Goal: Information Seeking & Learning: Learn about a topic

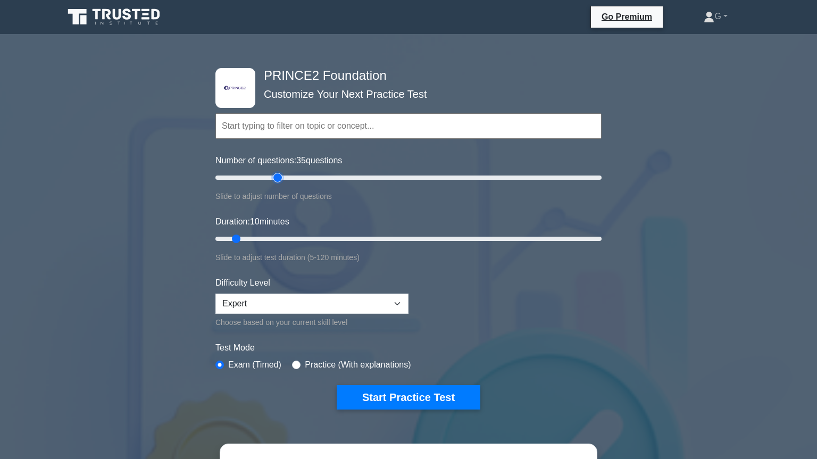
type input "35"
click at [276, 178] on input "Number of questions: 35 questions" at bounding box center [408, 177] width 386 height 13
click at [262, 238] on input "Duration: 10 minutes" at bounding box center [408, 238] width 386 height 13
click at [278, 238] on input "Duration: 25 minutes" at bounding box center [408, 238] width 386 height 13
type input "30"
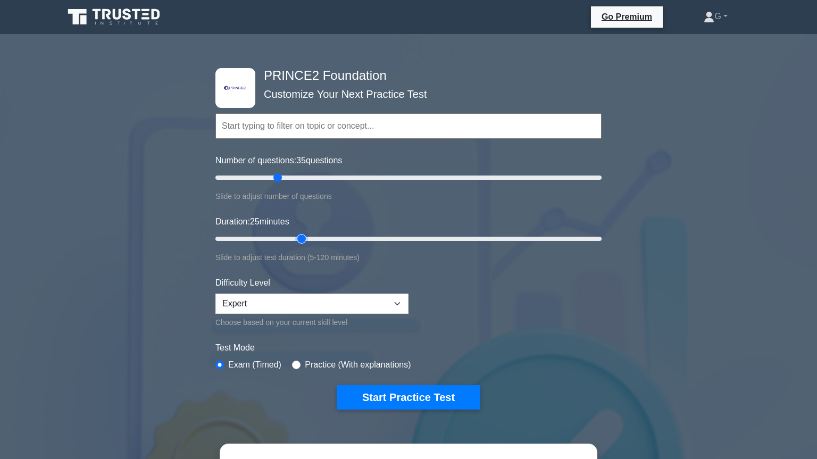
click at [307, 238] on input "Duration: 25 minutes" at bounding box center [408, 238] width 386 height 13
click at [356, 394] on button "Start Practice Test" at bounding box center [409, 397] width 144 height 24
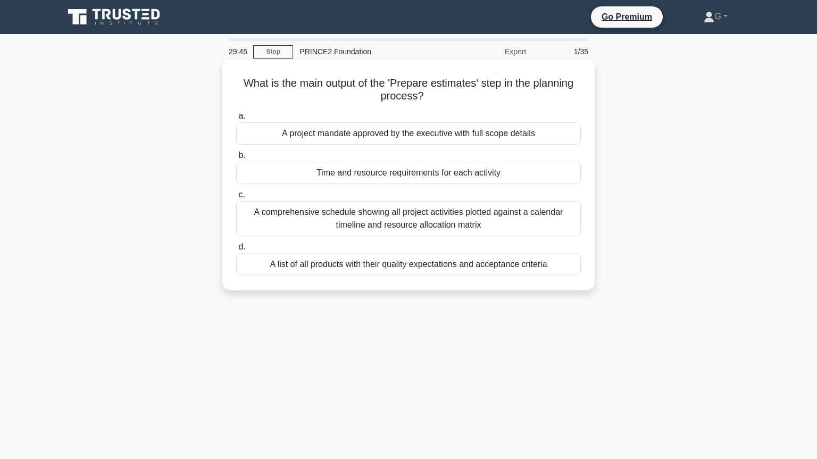
click at [389, 176] on div "Time and resource requirements for each activity" at bounding box center [408, 173] width 344 height 22
click at [236, 159] on input "b. Time and resource requirements for each activity" at bounding box center [236, 155] width 0 height 7
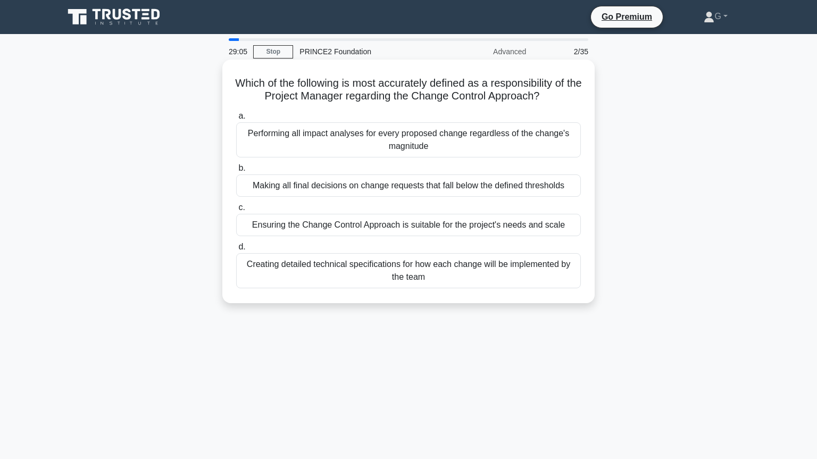
click at [418, 272] on div "Creating detailed technical specifications for how each change will be implemen…" at bounding box center [408, 270] width 344 height 35
click at [236, 250] on input "d. Creating detailed technical specifications for how each change will be imple…" at bounding box center [236, 246] width 0 height 7
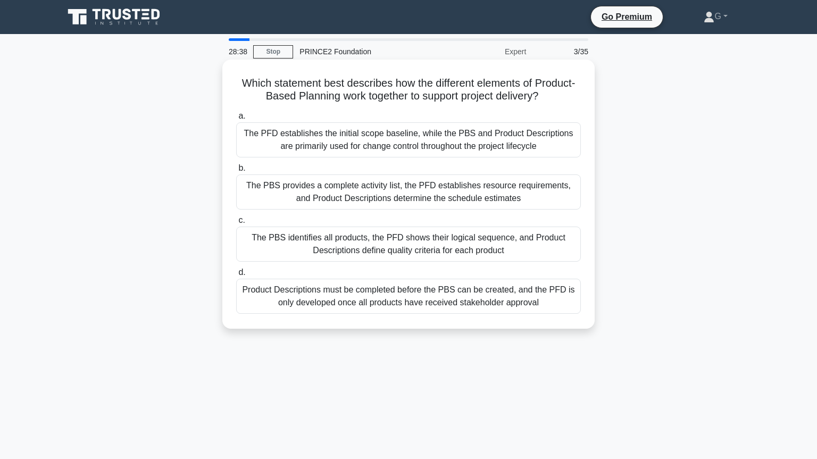
click at [449, 245] on div "The PBS identifies all products, the PFD shows their logical sequence, and Prod…" at bounding box center [408, 243] width 344 height 35
click at [236, 224] on input "c. The PBS identifies all products, the PFD shows their logical sequence, and P…" at bounding box center [236, 220] width 0 height 7
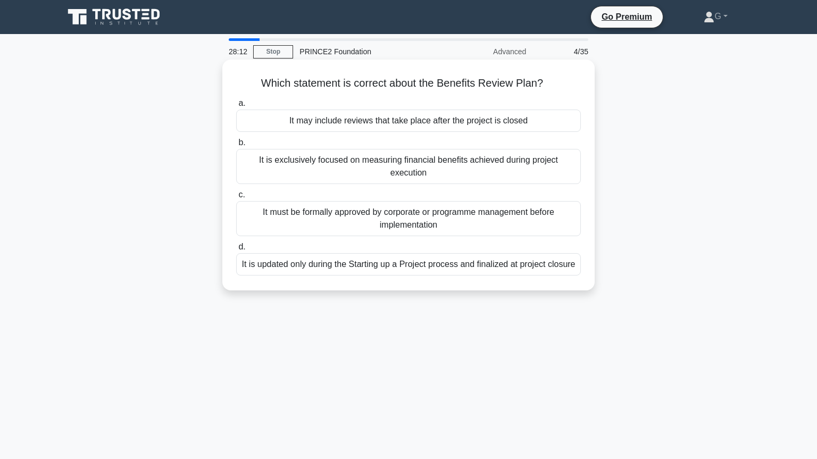
click at [472, 123] on div "It may include reviews that take place after the project is closed" at bounding box center [408, 121] width 344 height 22
click at [236, 107] on input "a. It may include reviews that take place after the project is closed" at bounding box center [236, 103] width 0 height 7
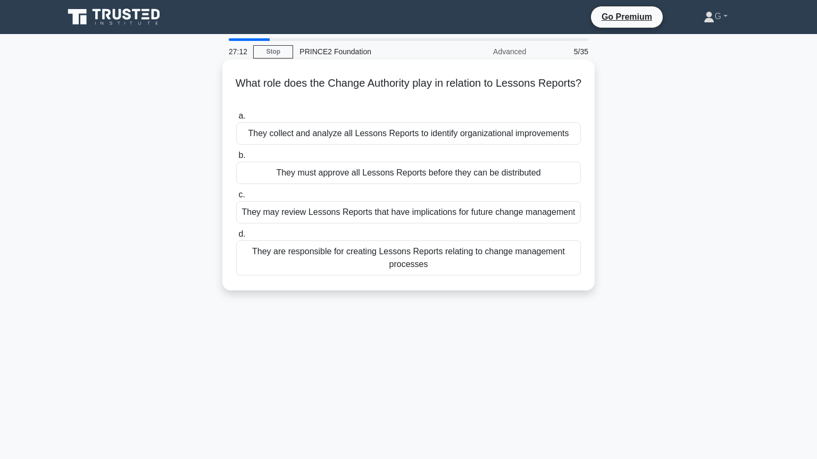
click at [415, 131] on div "They collect and analyze all Lessons Reports to identify organizational improve…" at bounding box center [408, 133] width 344 height 22
click at [236, 120] on input "a. They collect and analyze all Lessons Reports to identify organizational impr…" at bounding box center [236, 116] width 0 height 7
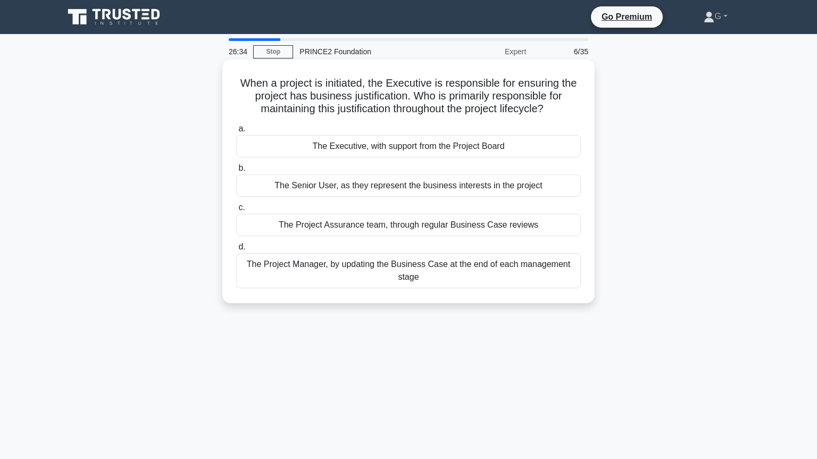
click at [432, 150] on div "The Executive, with support from the Project Board" at bounding box center [408, 146] width 344 height 22
click at [236, 132] on input "a. The Executive, with support from the Project Board" at bounding box center [236, 128] width 0 height 7
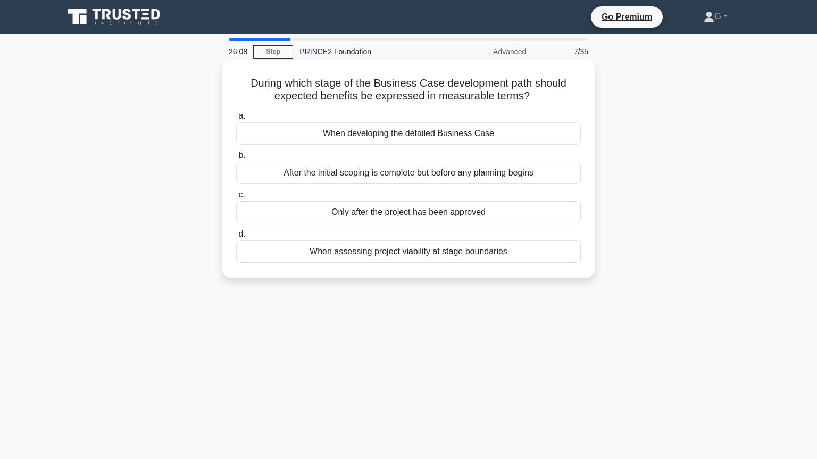
click at [438, 135] on div "When developing the detailed Business Case" at bounding box center [408, 133] width 344 height 22
click at [236, 120] on input "a. When developing the detailed Business Case" at bounding box center [236, 116] width 0 height 7
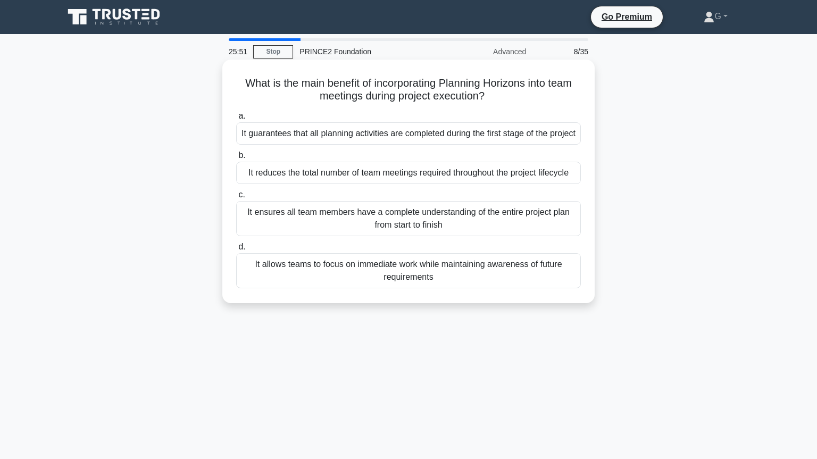
click at [403, 288] on div "It allows teams to focus on immediate work while maintaining awareness of futur…" at bounding box center [408, 270] width 344 height 35
click at [236, 250] on input "d. It allows teams to focus on immediate work while maintaining awareness of fu…" at bounding box center [236, 246] width 0 height 7
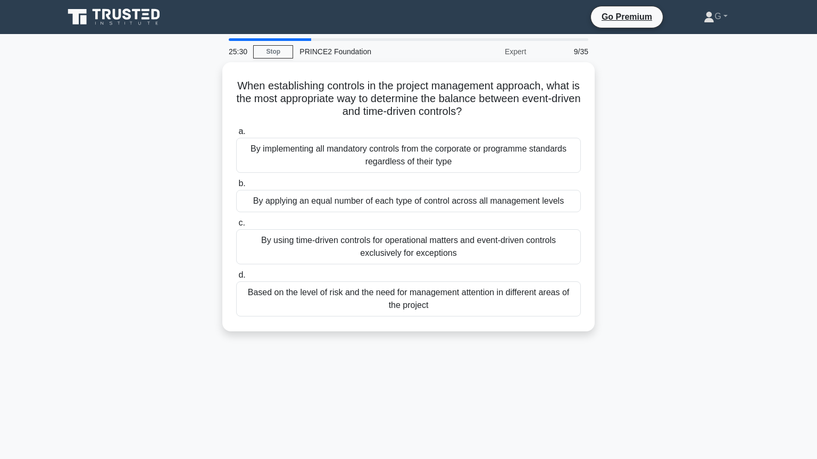
click at [403, 294] on div "Based on the level of risk and the need for management attention in different a…" at bounding box center [408, 298] width 344 height 35
click at [236, 279] on input "d. Based on the level of risk and the need for management attention in differen…" at bounding box center [236, 275] width 0 height 7
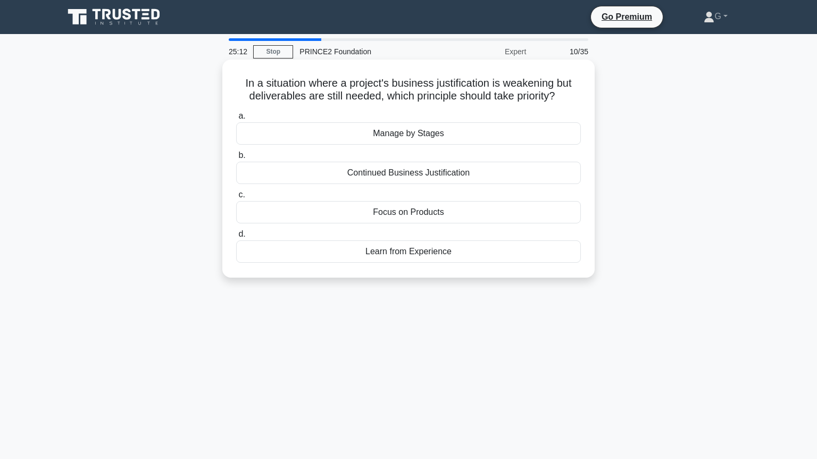
click at [407, 178] on div "Continued Business Justification" at bounding box center [408, 173] width 344 height 22
click at [236, 159] on input "b. Continued Business Justification" at bounding box center [236, 155] width 0 height 7
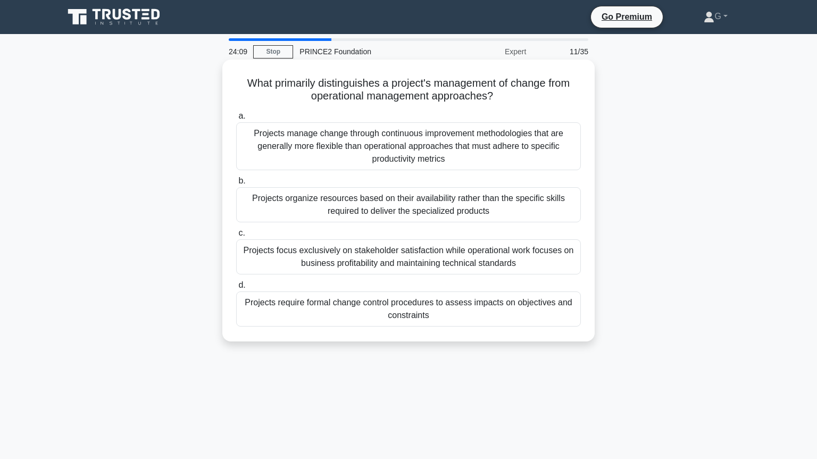
click at [371, 149] on div "Projects manage change through continuous improvement methodologies that are ge…" at bounding box center [408, 146] width 344 height 48
click at [236, 120] on input "a. Projects manage change through continuous improvement methodologies that are…" at bounding box center [236, 116] width 0 height 7
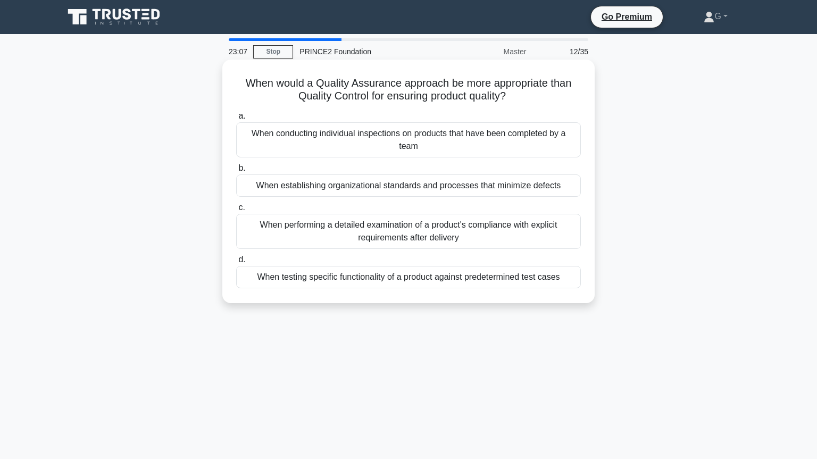
click at [339, 194] on div "When establishing organizational standards and processes that minimize defects" at bounding box center [408, 185] width 344 height 22
click at [236, 172] on input "b. When establishing organizational standards and processes that minimize defec…" at bounding box center [236, 168] width 0 height 7
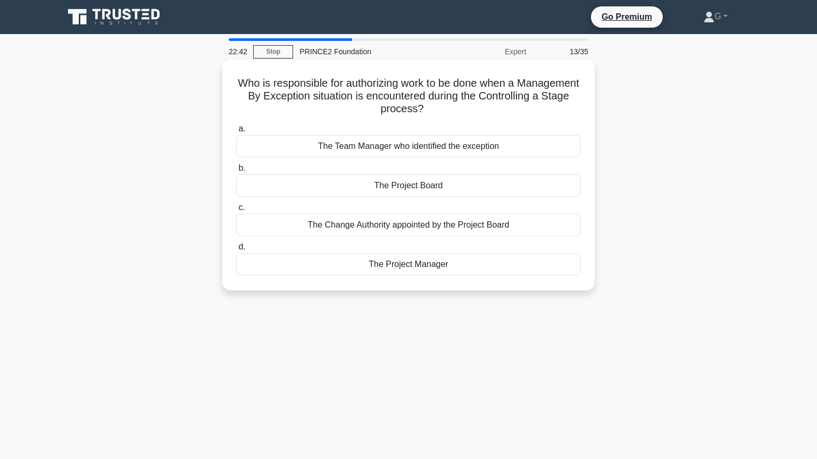
click at [402, 265] on div "The Project Manager" at bounding box center [408, 264] width 344 height 22
click at [236, 250] on input "d. The Project Manager" at bounding box center [236, 246] width 0 height 7
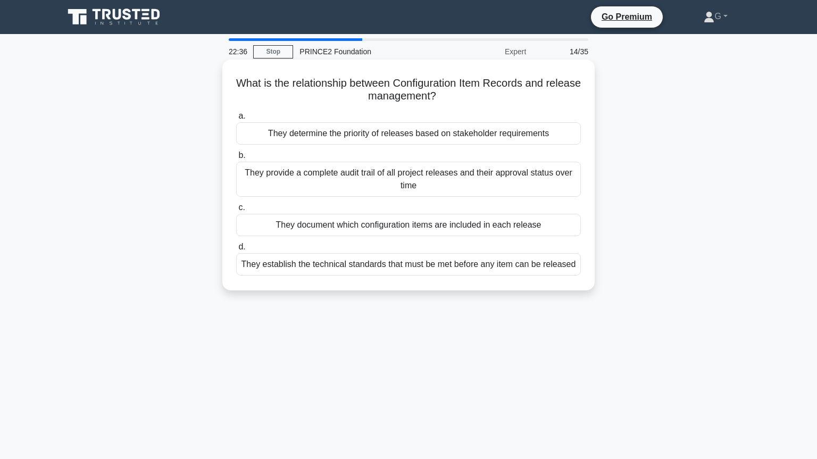
click at [390, 230] on div "They document which configuration items are included in each release" at bounding box center [408, 225] width 344 height 22
click at [236, 211] on input "c. They document which configuration items are included in each release" at bounding box center [236, 207] width 0 height 7
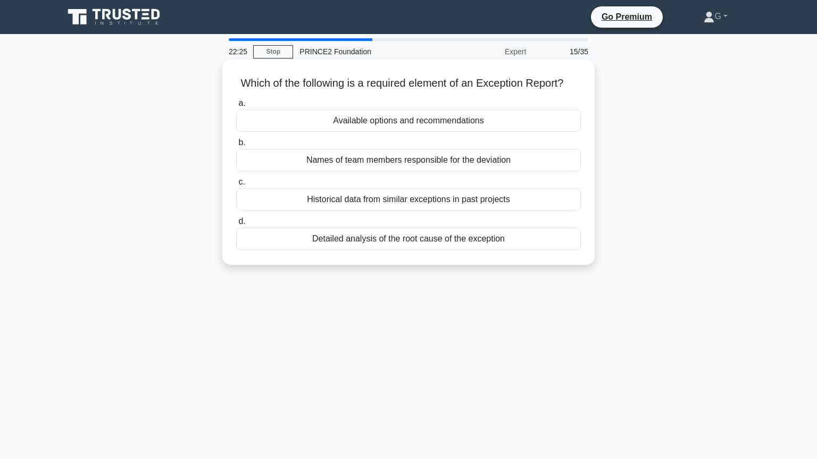
click at [426, 124] on div "Available options and recommendations" at bounding box center [408, 121] width 344 height 22
click at [236, 107] on input "a. Available options and recommendations" at bounding box center [236, 103] width 0 height 7
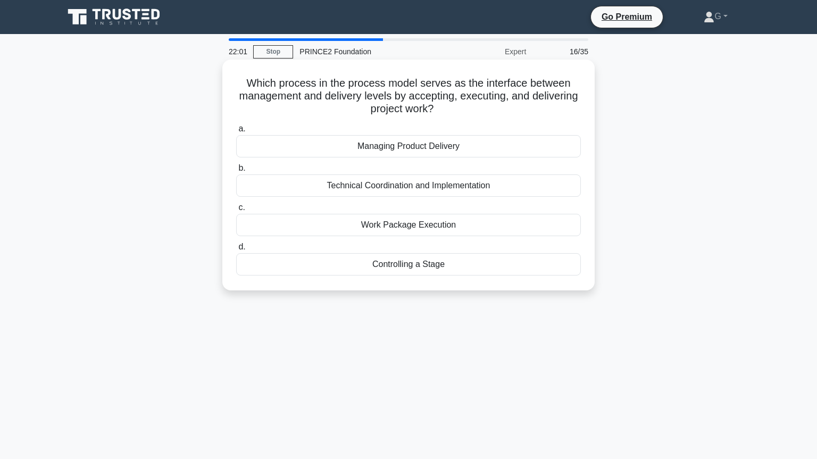
click at [440, 152] on div "Managing Product Delivery" at bounding box center [408, 146] width 344 height 22
click at [236, 132] on input "a. Managing Product Delivery" at bounding box center [236, 128] width 0 height 7
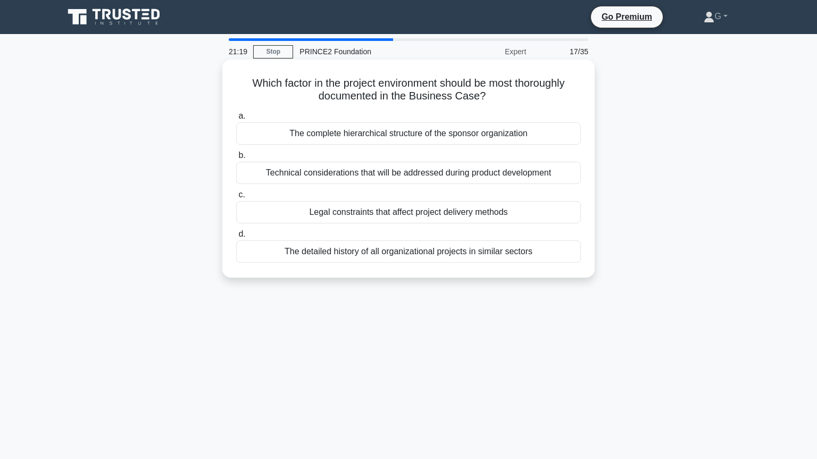
click at [432, 175] on div "Technical considerations that will be addressed during product development" at bounding box center [408, 173] width 344 height 22
click at [236, 159] on input "b. Technical considerations that will be addressed during product development" at bounding box center [236, 155] width 0 height 7
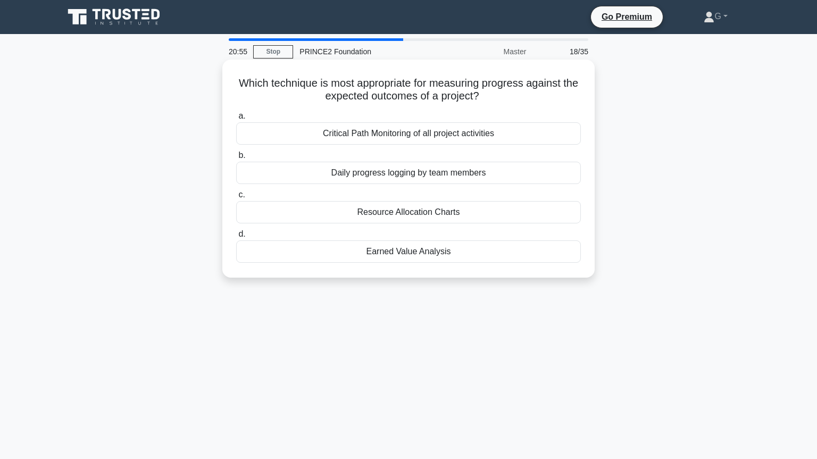
click at [422, 181] on div "Daily progress logging by team members" at bounding box center [408, 173] width 344 height 22
click at [236, 159] on input "b. Daily progress logging by team members" at bounding box center [236, 155] width 0 height 7
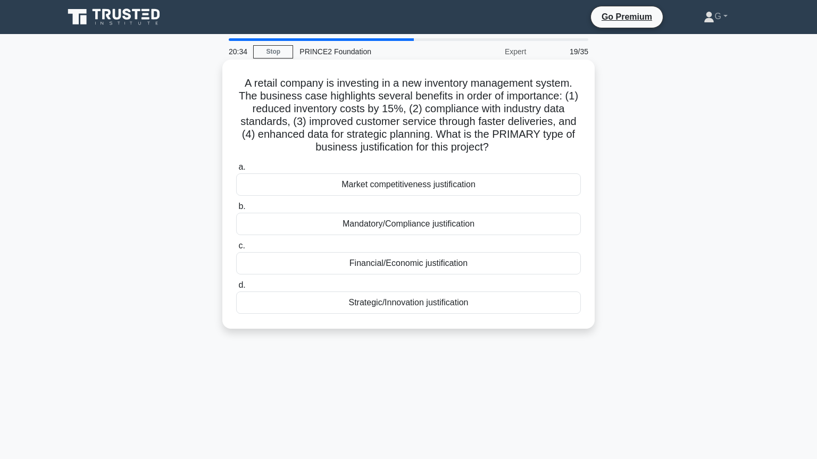
click at [417, 268] on div "Financial/Economic justification" at bounding box center [408, 263] width 344 height 22
click at [236, 249] on input "c. Financial/Economic justification" at bounding box center [236, 245] width 0 height 7
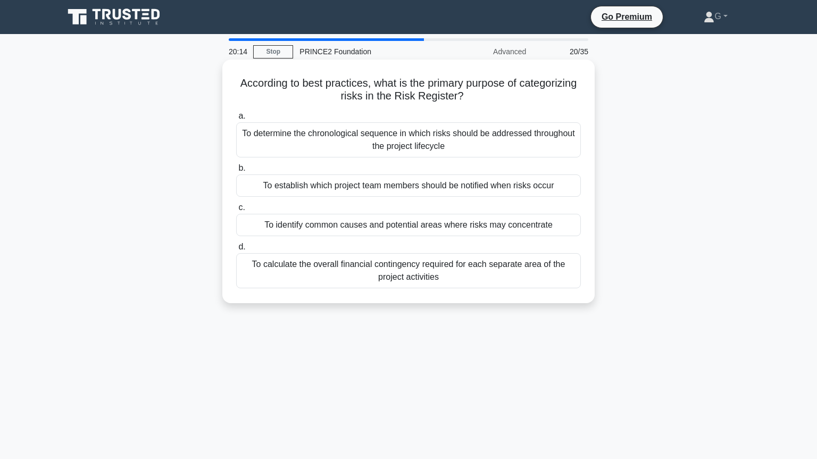
click at [446, 188] on div "To establish which project team members should be notified when risks occur" at bounding box center [408, 185] width 344 height 22
click at [236, 172] on input "b. To establish which project team members should be notified when risks occur" at bounding box center [236, 168] width 0 height 7
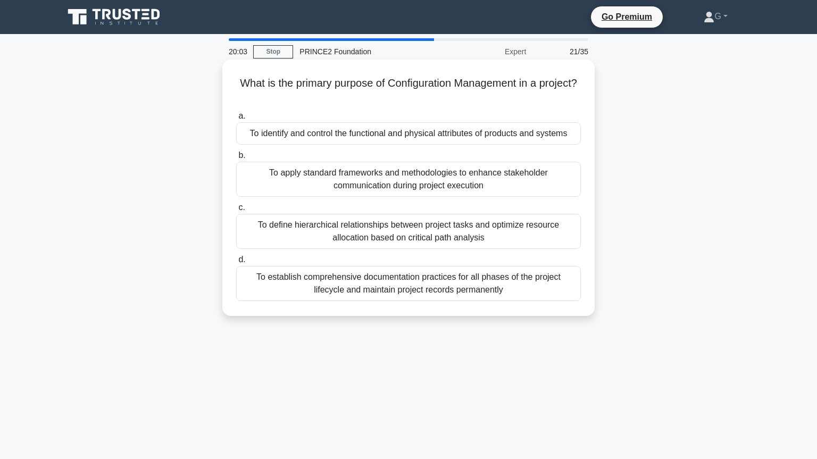
click at [417, 134] on div "To identify and control the functional and physical attributes of products and …" at bounding box center [408, 133] width 344 height 22
click at [236, 120] on input "a. To identify and control the functional and physical attributes of products a…" at bounding box center [236, 116] width 0 height 7
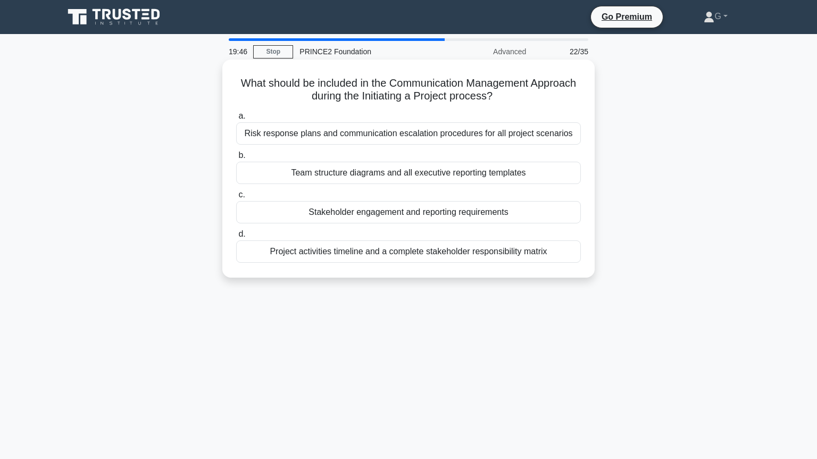
click at [413, 215] on div "Stakeholder engagement and reporting requirements" at bounding box center [408, 212] width 344 height 22
click at [236, 198] on input "c. Stakeholder engagement and reporting requirements" at bounding box center [236, 194] width 0 height 7
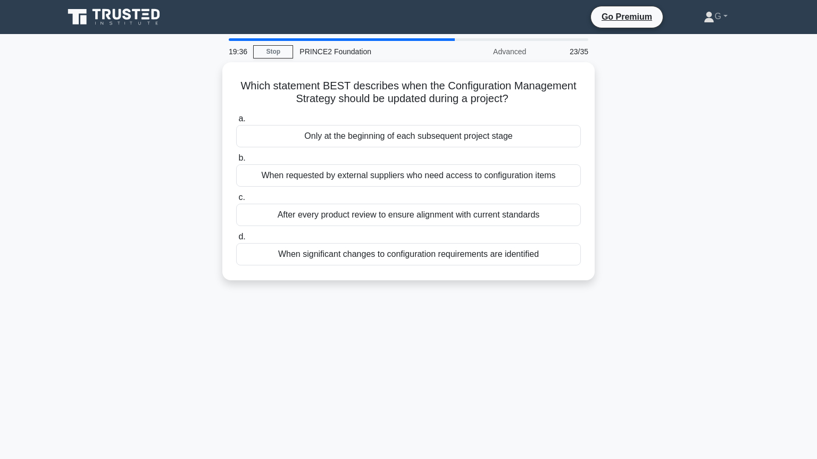
click at [413, 215] on div "After every product review to ensure alignment with current standards" at bounding box center [408, 215] width 344 height 22
click at [236, 201] on input "c. After every product review to ensure alignment with current standards" at bounding box center [236, 197] width 0 height 7
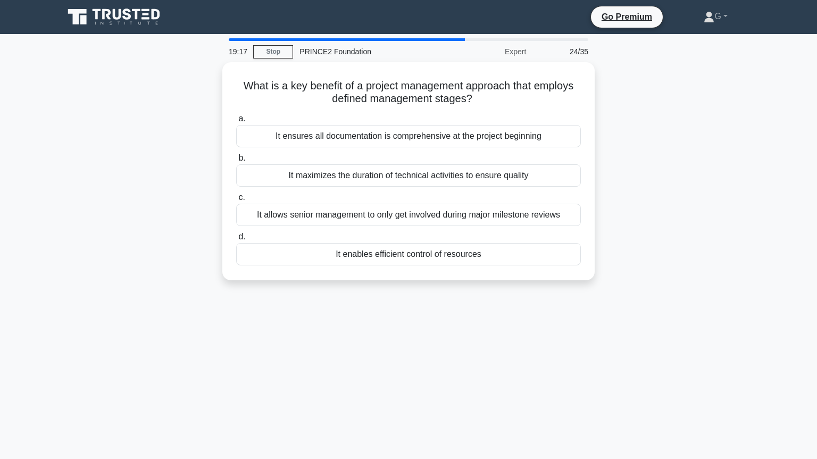
click at [413, 215] on div "It allows senior management to only get involved during major milestone reviews" at bounding box center [408, 215] width 344 height 22
click at [236, 201] on input "c. It allows senior management to only get involved during major milestone revi…" at bounding box center [236, 197] width 0 height 7
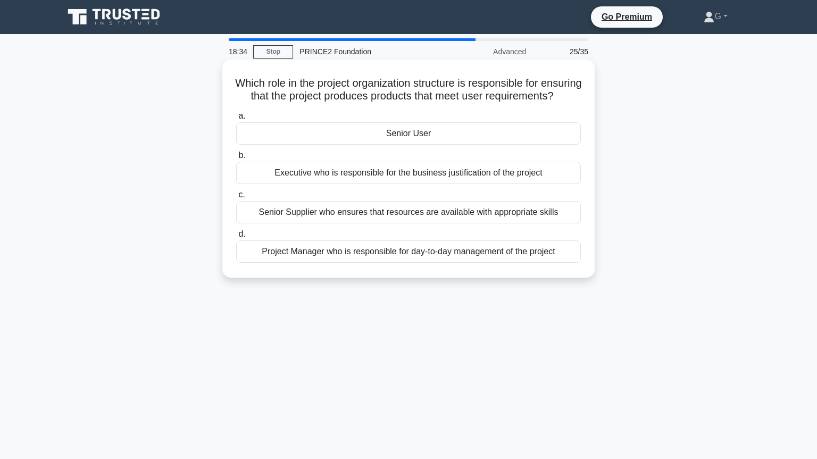
click at [429, 145] on div "Senior User" at bounding box center [408, 133] width 344 height 22
click at [236, 120] on input "a. Senior User" at bounding box center [236, 116] width 0 height 7
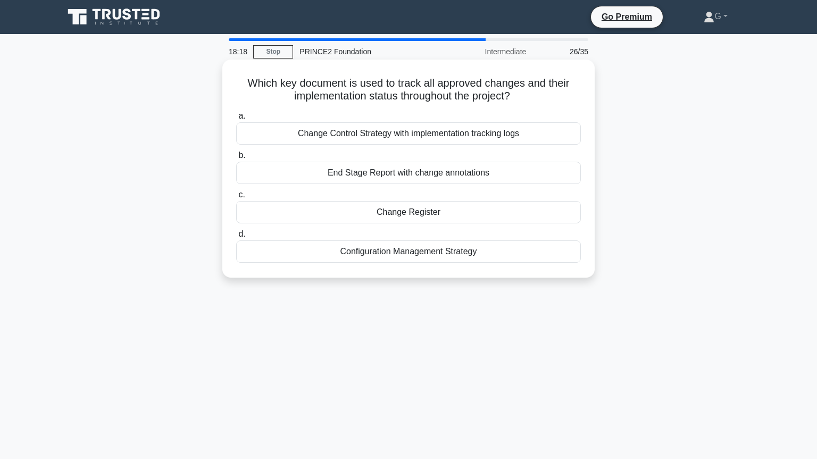
click at [409, 216] on div "Change Register" at bounding box center [408, 212] width 344 height 22
click at [236, 198] on input "c. Change Register" at bounding box center [236, 194] width 0 height 7
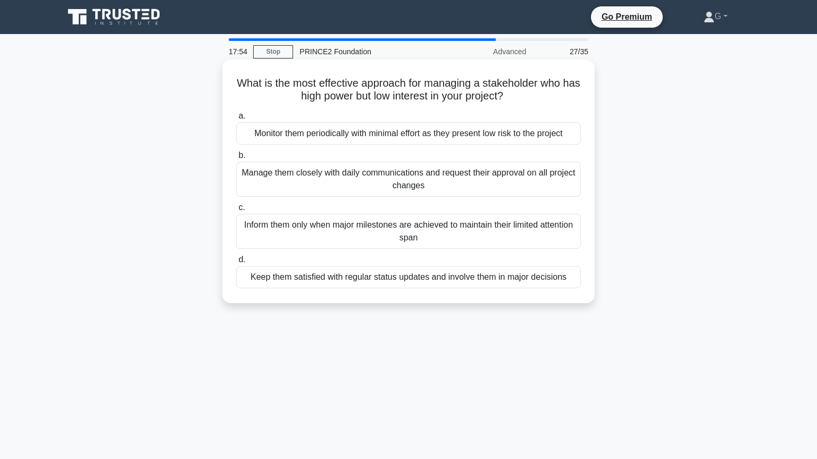
click at [402, 284] on div "Keep them satisfied with regular status updates and involve them in major decis…" at bounding box center [408, 277] width 344 height 22
click at [236, 263] on input "d. Keep them satisfied with regular status updates and involve them in major de…" at bounding box center [236, 259] width 0 height 7
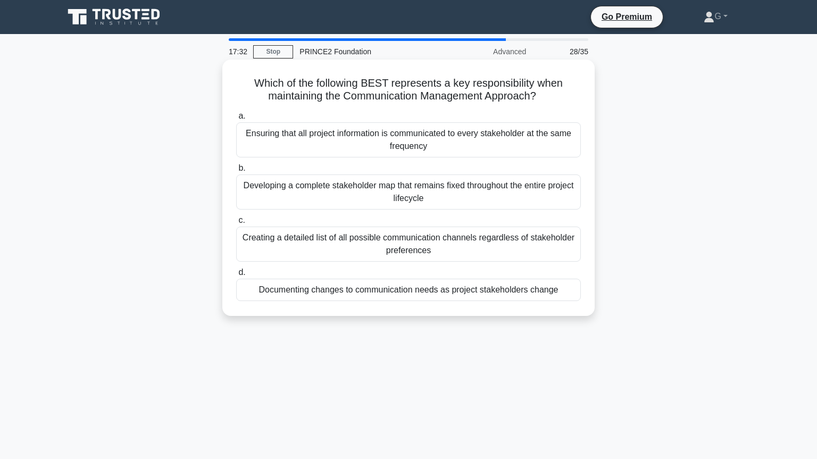
click at [411, 292] on div "Documenting changes to communication needs as project stakeholders change" at bounding box center [408, 290] width 344 height 22
click at [236, 276] on input "d. Documenting changes to communication needs as project stakeholders change" at bounding box center [236, 272] width 0 height 7
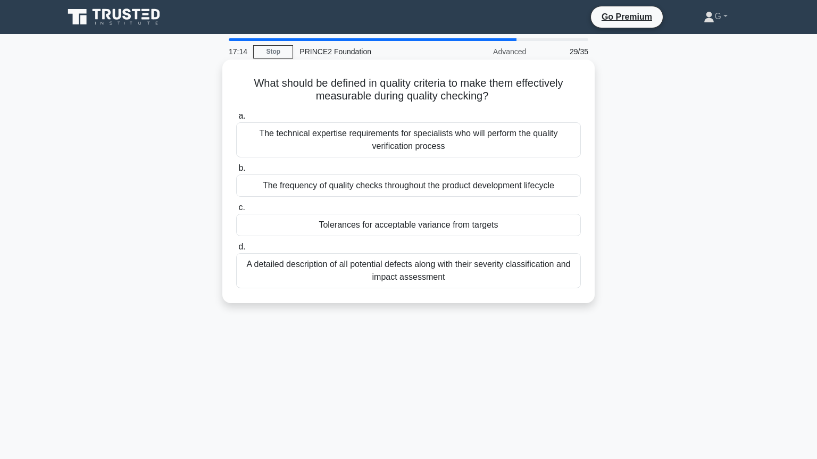
click at [440, 229] on div "Tolerances for acceptable variance from targets" at bounding box center [408, 225] width 344 height 22
click at [236, 211] on input "c. Tolerances for acceptable variance from targets" at bounding box center [236, 207] width 0 height 7
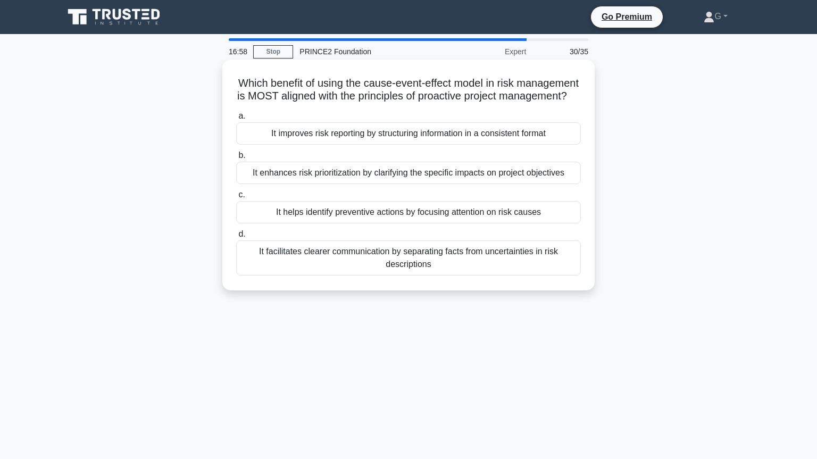
click at [472, 134] on div "It improves risk reporting by structuring information in a consistent format" at bounding box center [408, 133] width 344 height 22
click at [236, 120] on input "a. It improves risk reporting by structuring information in a consistent format" at bounding box center [236, 116] width 0 height 7
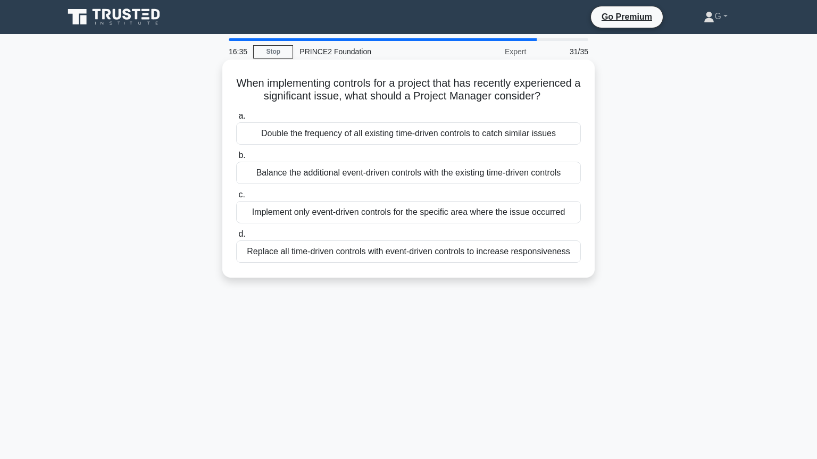
click at [402, 213] on div "Implement only event-driven controls for the specific area where the issue occu…" at bounding box center [408, 212] width 344 height 22
click at [236, 198] on input "c. Implement only event-driven controls for the specific area where the issue o…" at bounding box center [236, 194] width 0 height 7
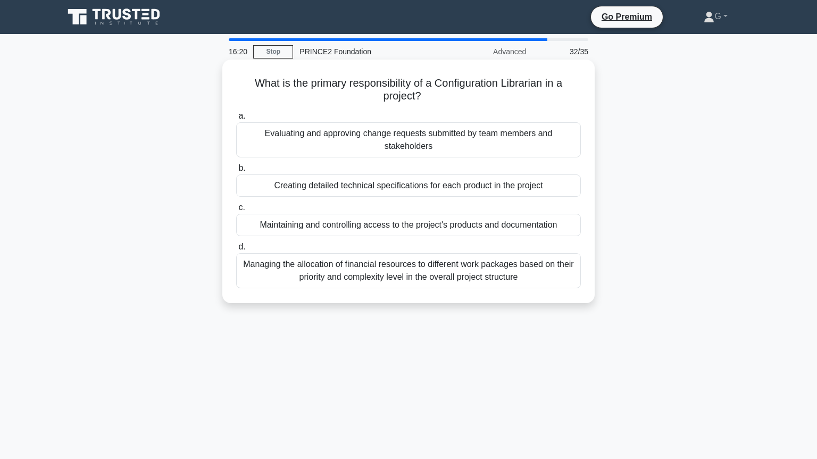
click at [402, 230] on div "Maintaining and controlling access to the project's products and documentation" at bounding box center [408, 225] width 344 height 22
click at [236, 211] on input "c. Maintaining and controlling access to the project's products and documentati…" at bounding box center [236, 207] width 0 height 7
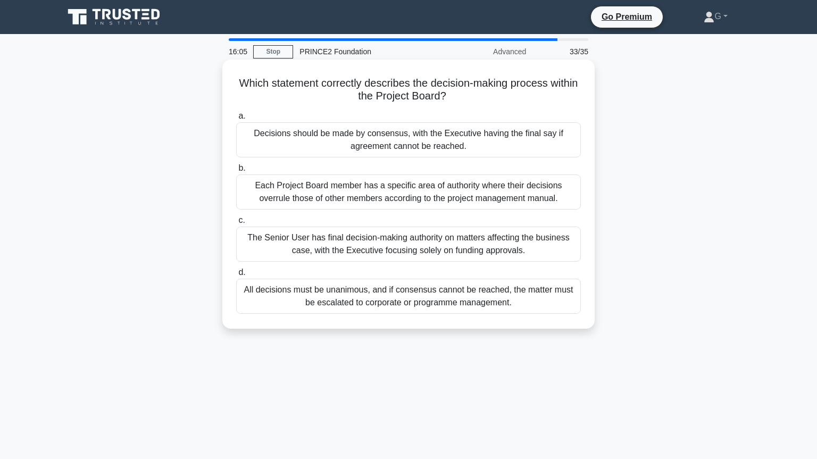
click at [435, 144] on div "Decisions should be made by consensus, with the Executive having the final say …" at bounding box center [408, 139] width 344 height 35
click at [236, 120] on input "a. Decisions should be made by consensus, with the Executive having the final s…" at bounding box center [236, 116] width 0 height 7
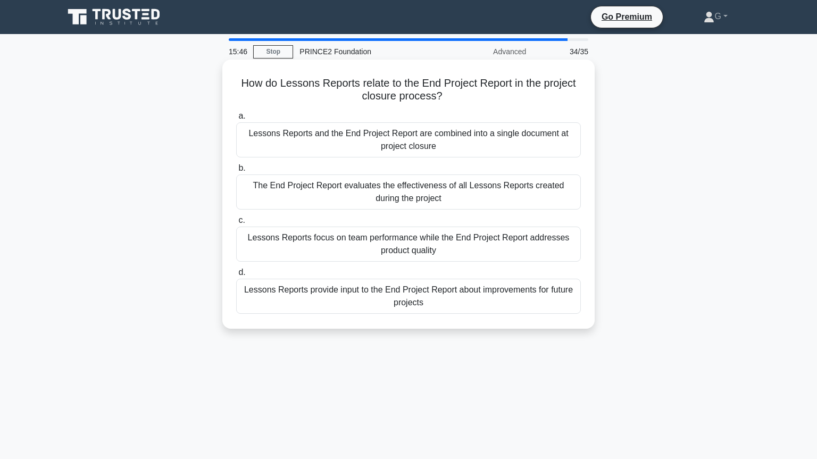
click at [390, 299] on div "Lessons Reports provide input to the End Project Report about improvements for …" at bounding box center [408, 296] width 344 height 35
click at [236, 276] on input "d. Lessons Reports provide input to the End Project Report about improvements f…" at bounding box center [236, 272] width 0 height 7
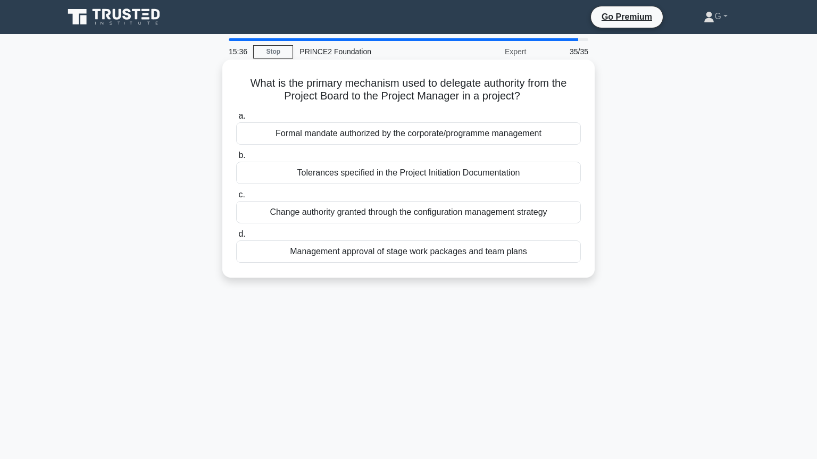
click at [404, 175] on div "Tolerances specified in the Project Initiation Documentation" at bounding box center [408, 173] width 344 height 22
click at [236, 159] on input "b. Tolerances specified in the Project Initiation Documentation" at bounding box center [236, 155] width 0 height 7
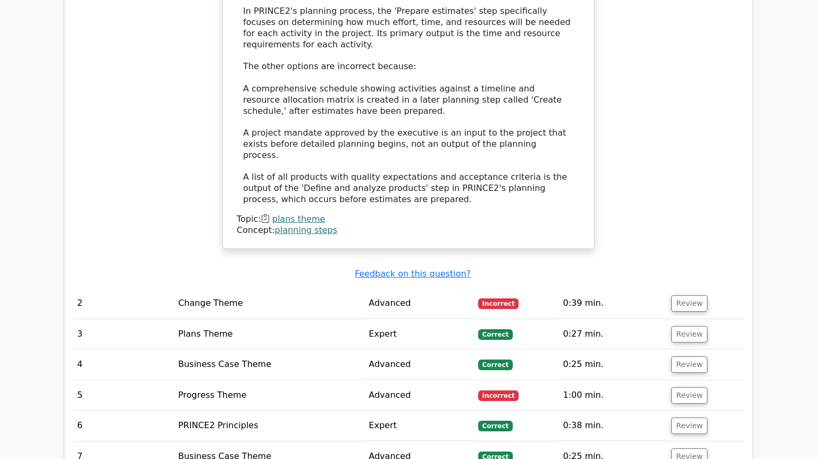
scroll to position [1301, 0]
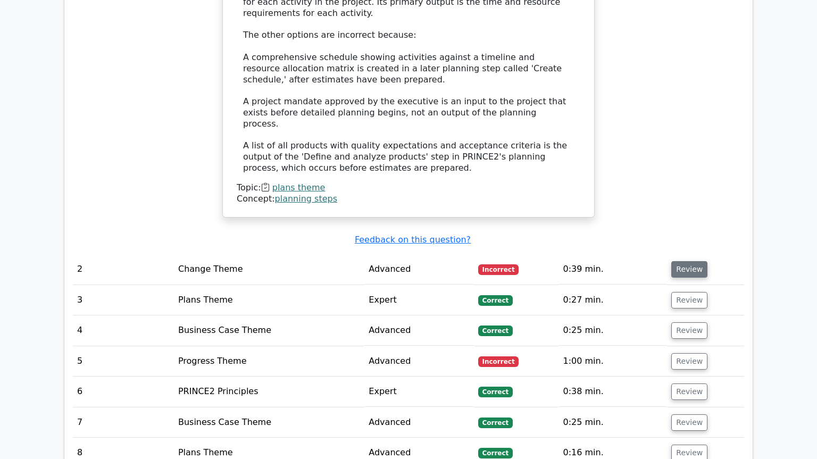
click at [688, 261] on button "Review" at bounding box center [689, 269] width 36 height 16
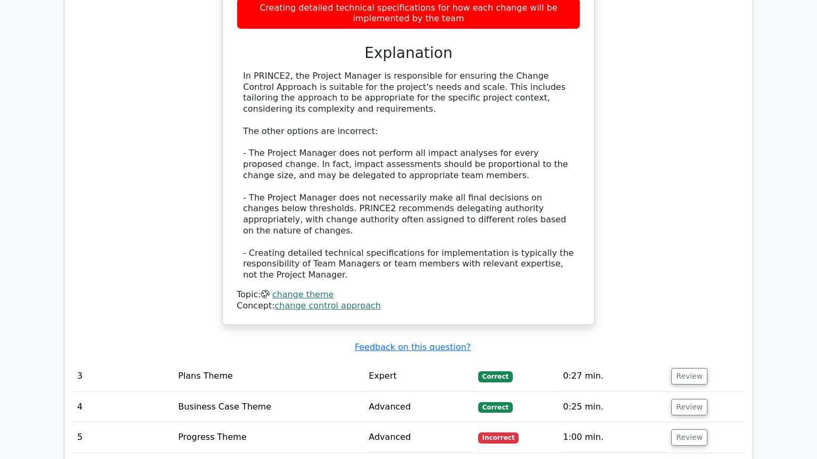
scroll to position [1807, 0]
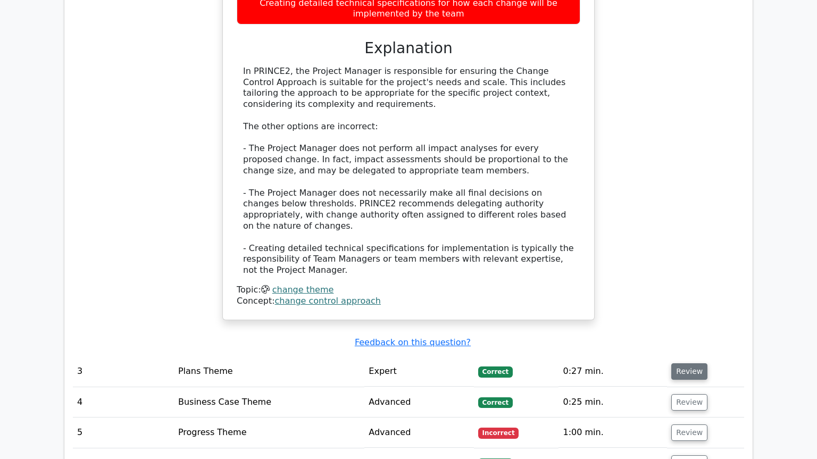
click at [679, 363] on button "Review" at bounding box center [689, 371] width 36 height 16
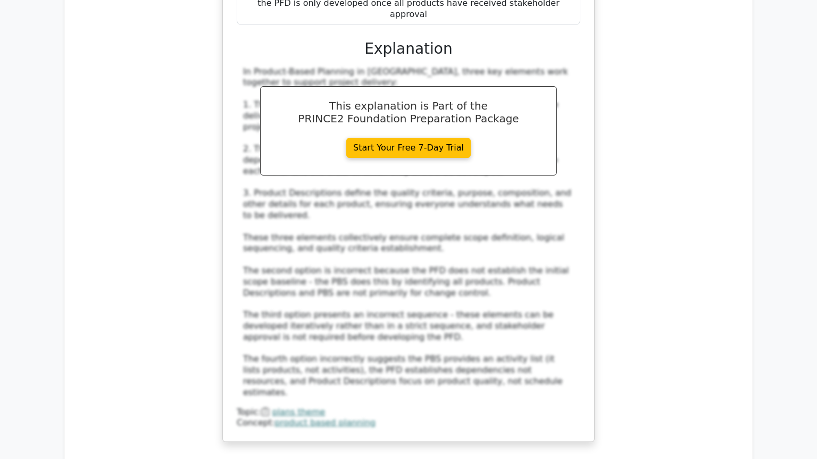
scroll to position [2458, 0]
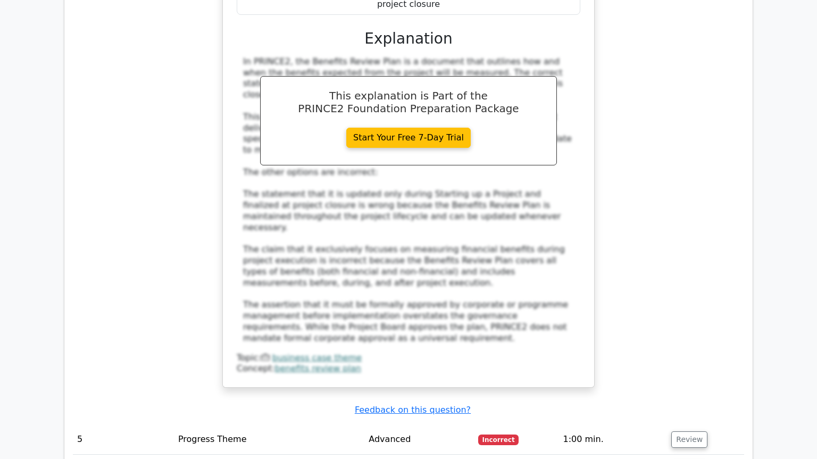
scroll to position [3181, 0]
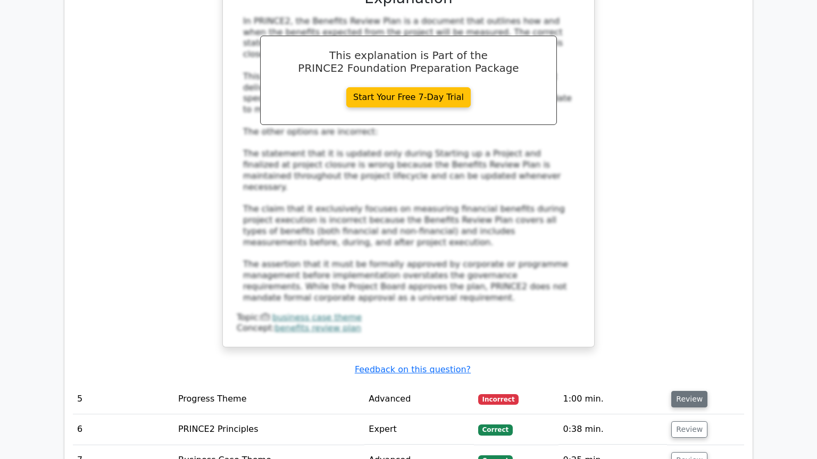
click at [683, 391] on button "Review" at bounding box center [689, 399] width 36 height 16
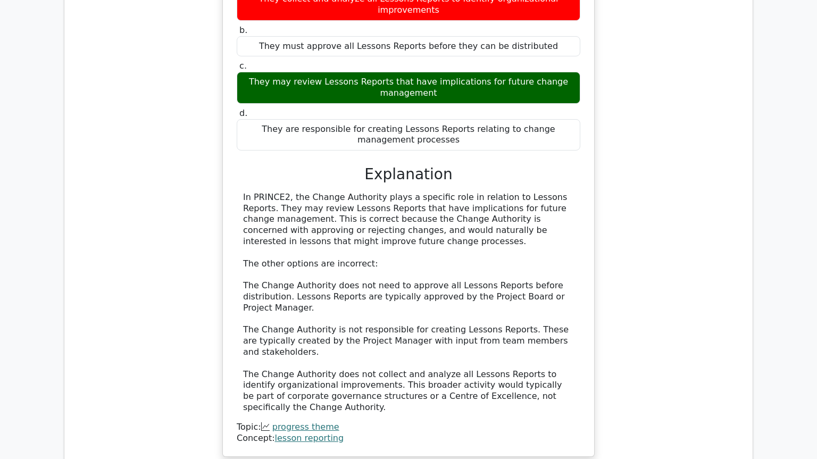
scroll to position [3687, 0]
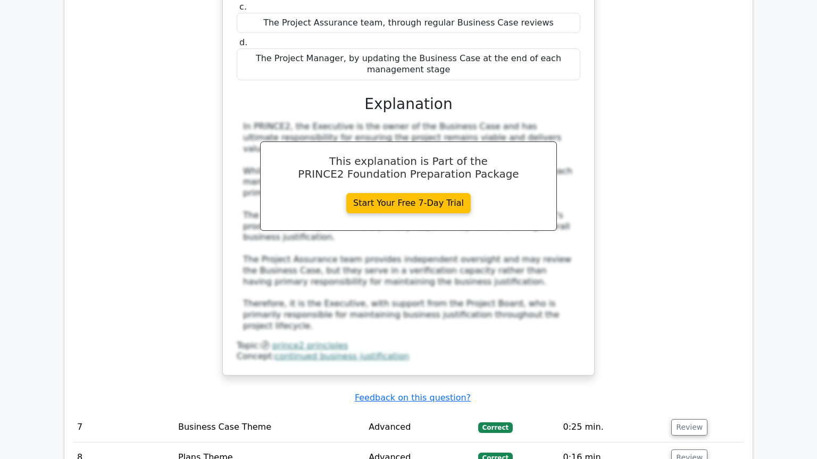
scroll to position [4266, 0]
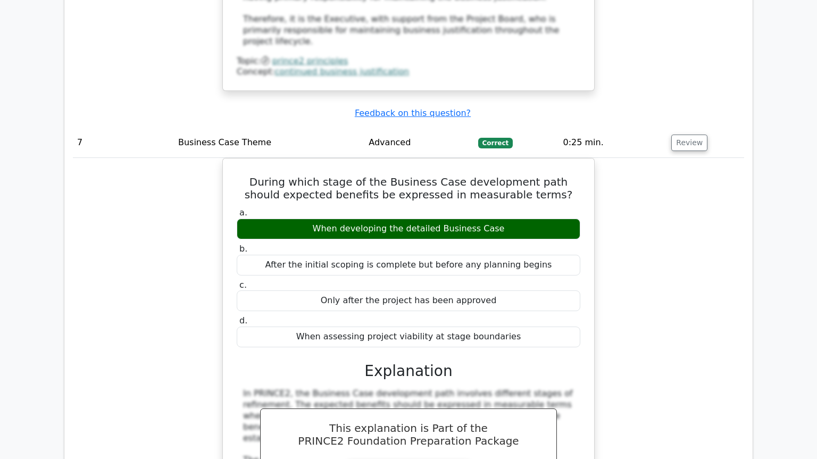
scroll to position [4772, 0]
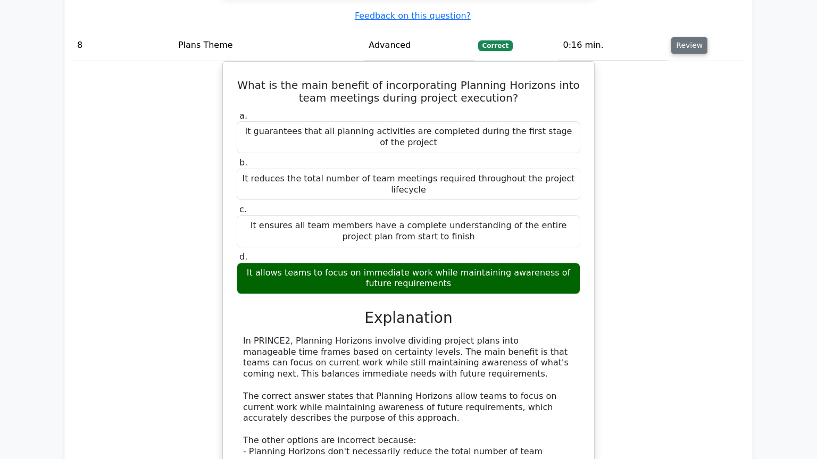
scroll to position [5350, 0]
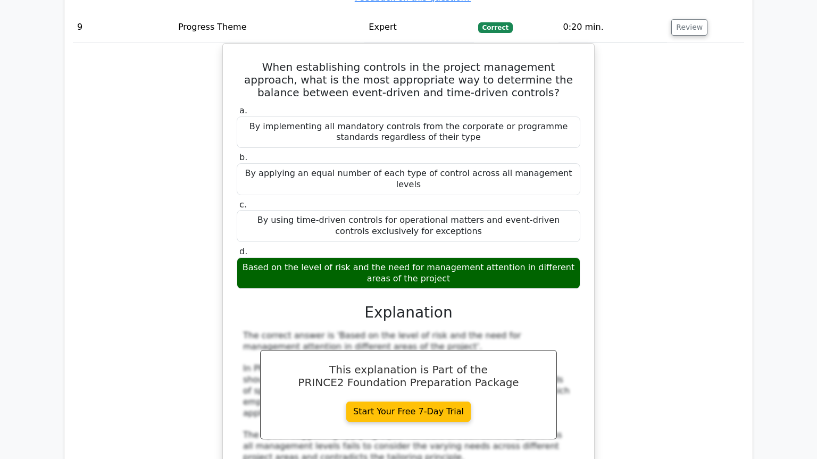
scroll to position [5929, 0]
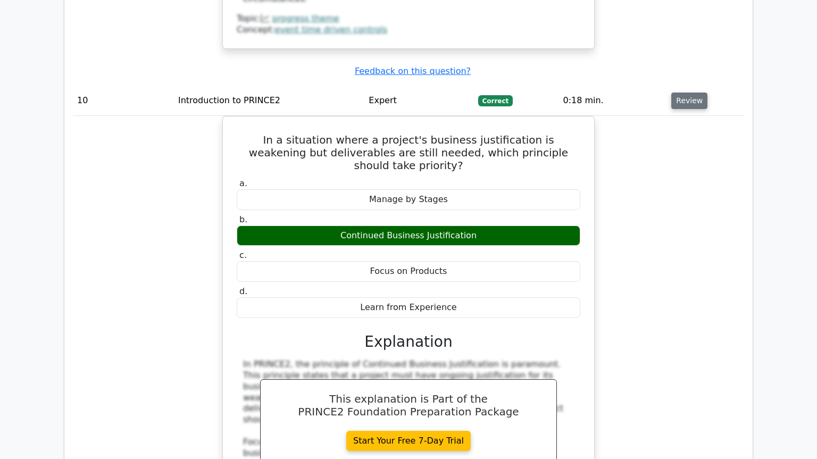
scroll to position [6507, 0]
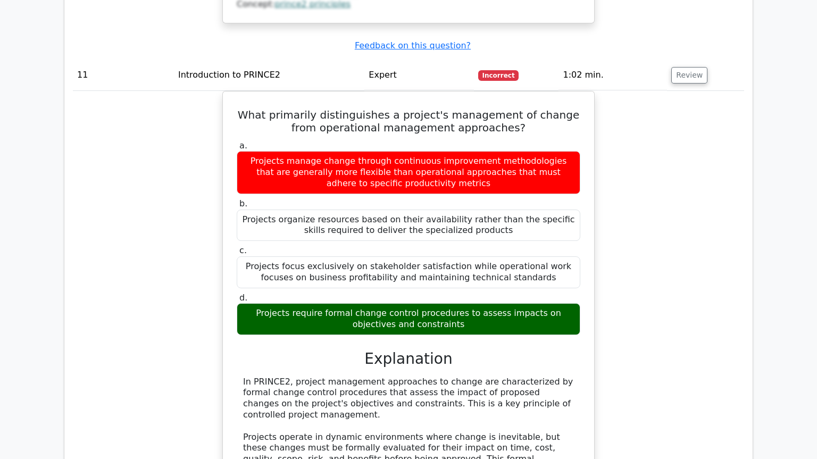
scroll to position [7085, 0]
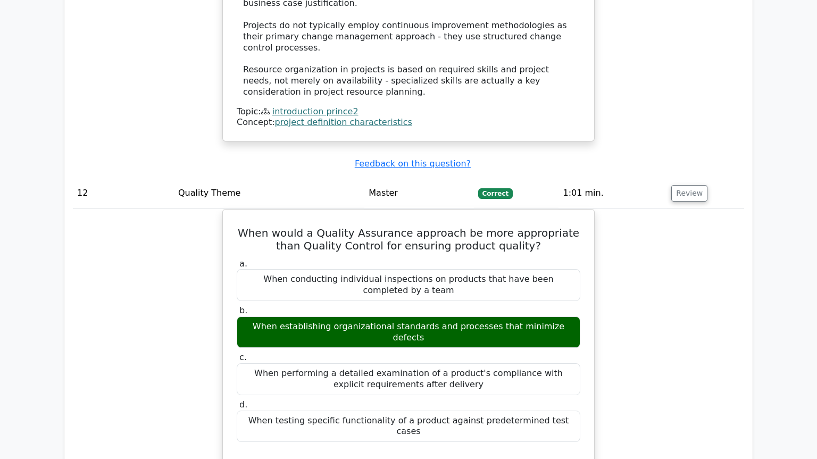
scroll to position [7664, 0]
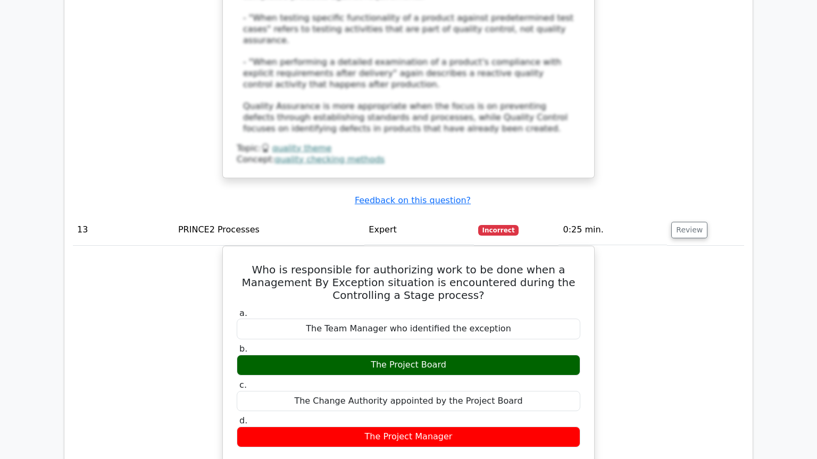
scroll to position [8387, 0]
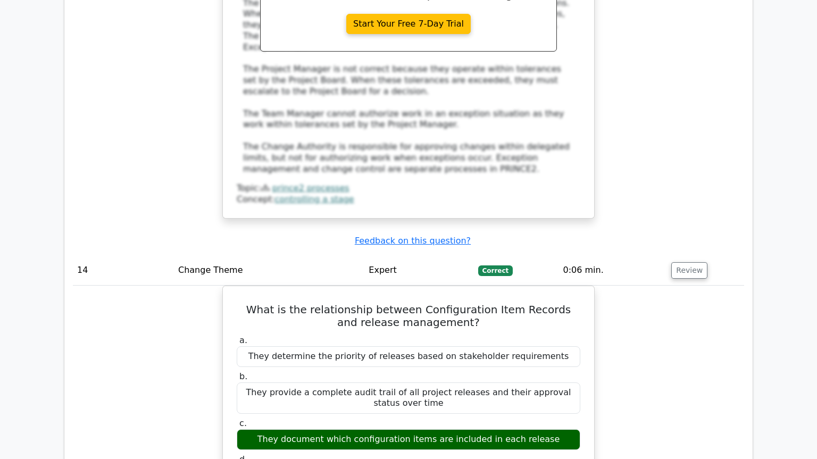
scroll to position [8965, 0]
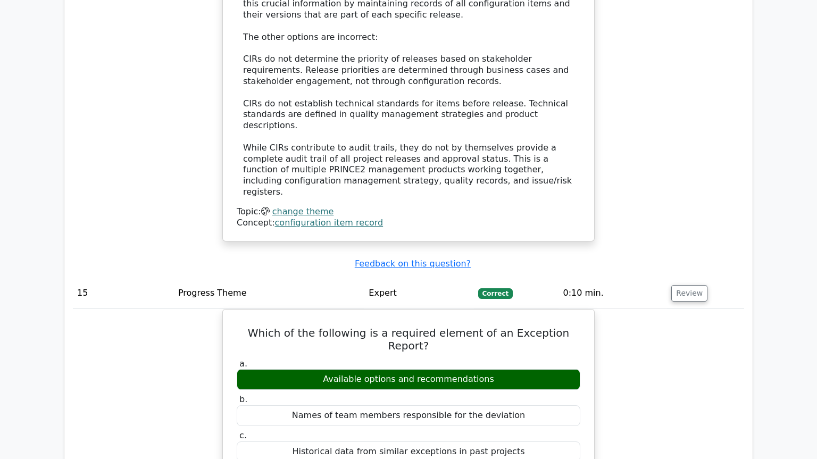
scroll to position [9471, 0]
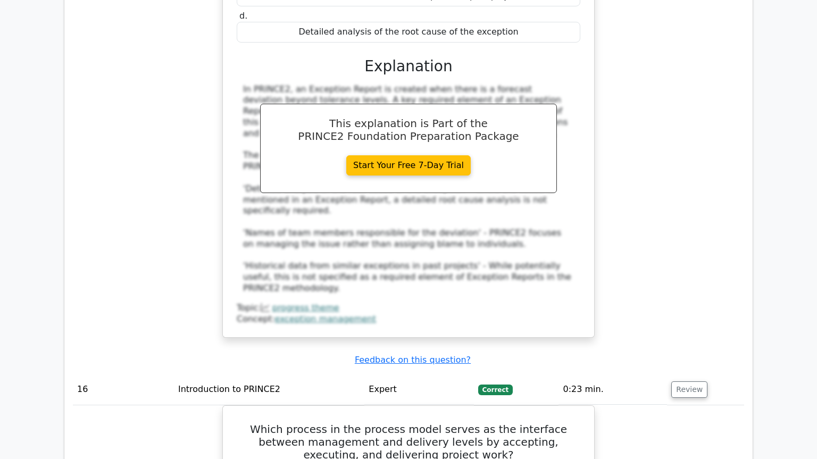
scroll to position [9905, 0]
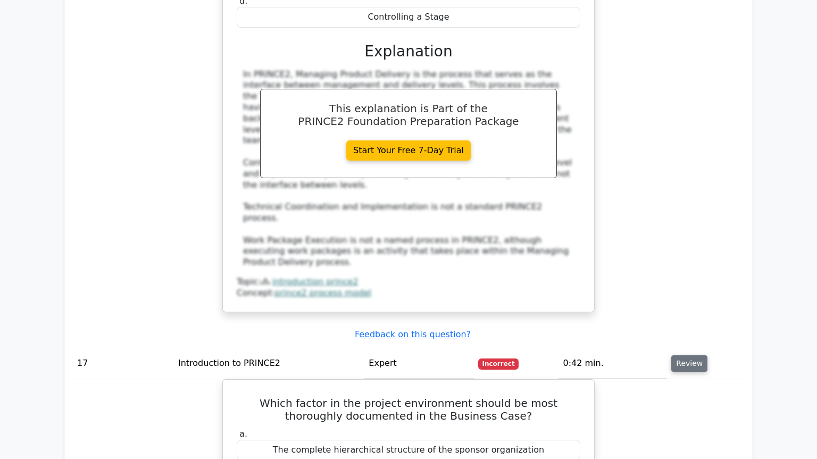
scroll to position [10556, 0]
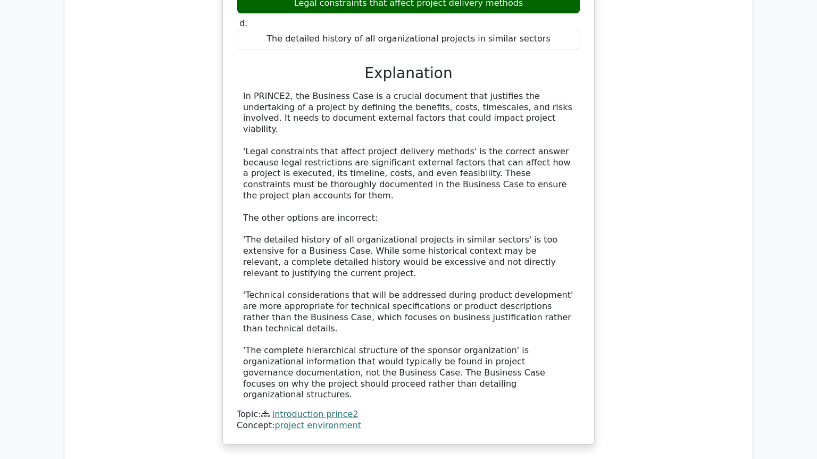
scroll to position [11062, 0]
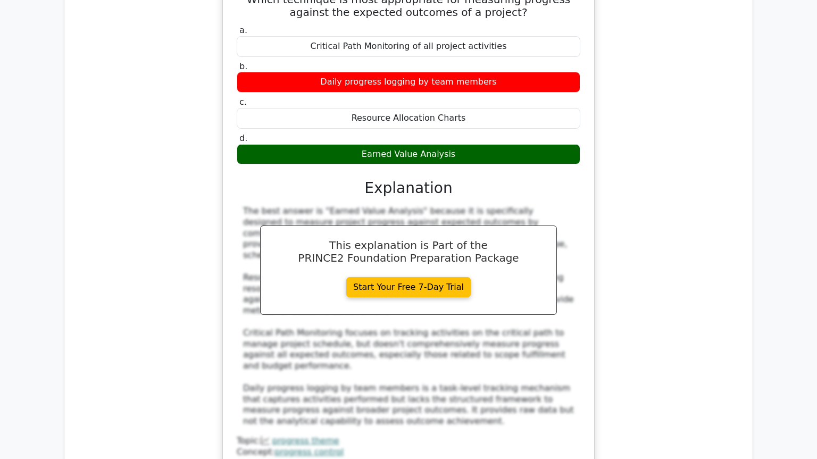
scroll to position [11712, 0]
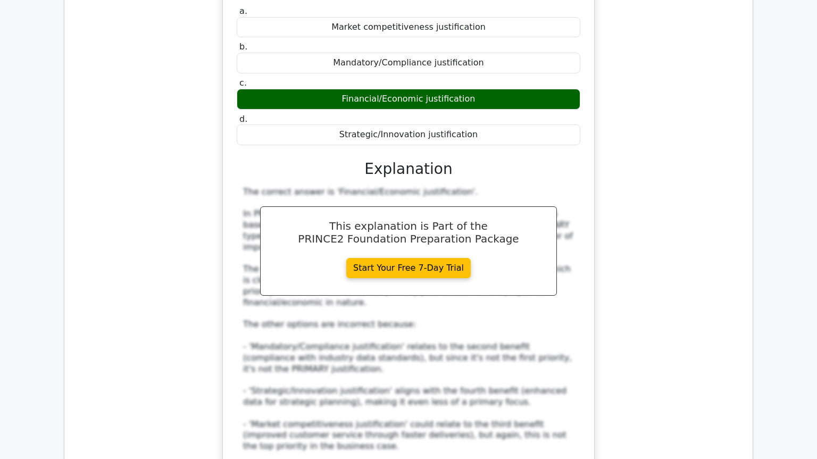
scroll to position [12219, 0]
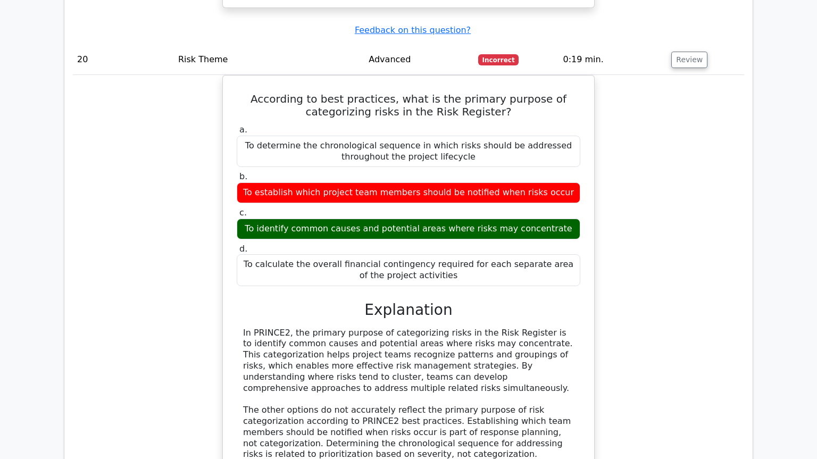
scroll to position [12869, 0]
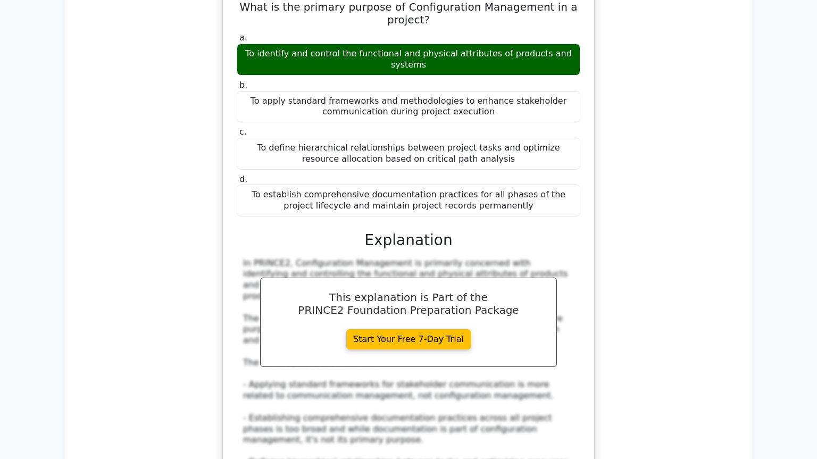
scroll to position [13448, 0]
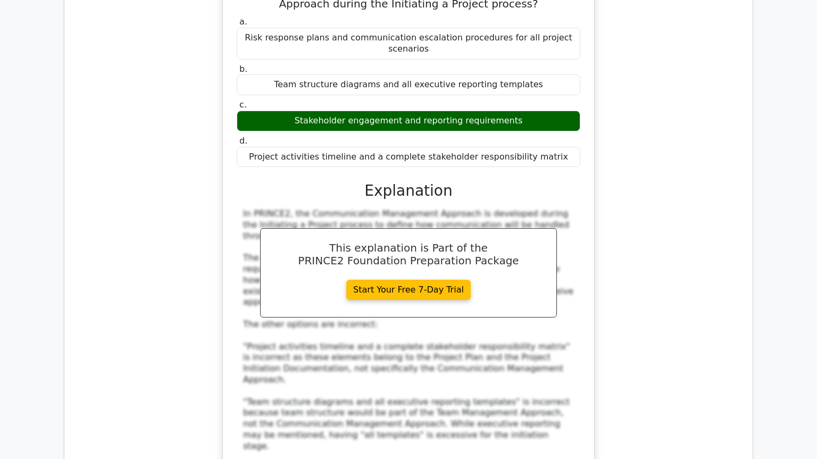
scroll to position [14026, 0]
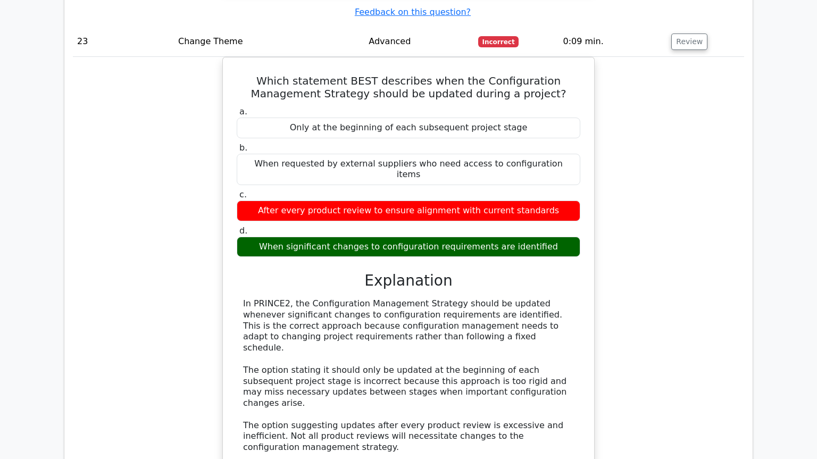
scroll to position [14677, 0]
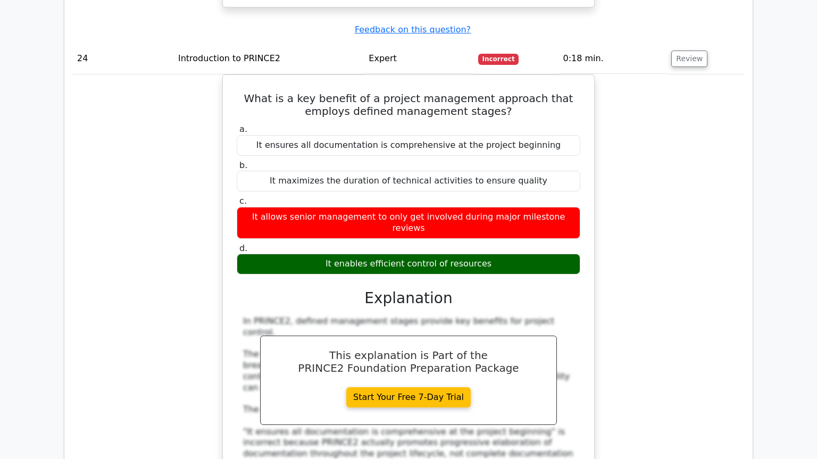
scroll to position [15111, 0]
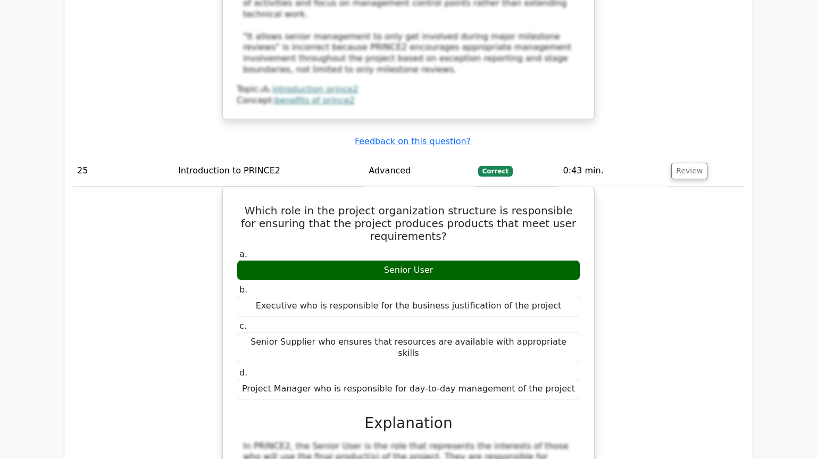
scroll to position [15617, 0]
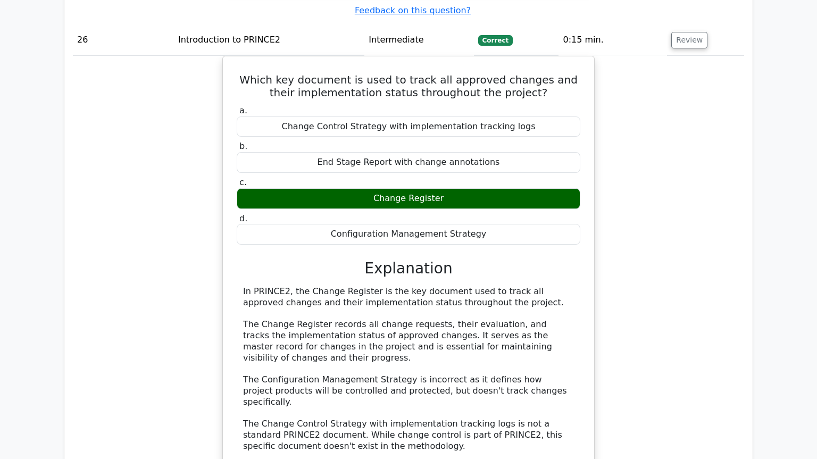
scroll to position [16123, 0]
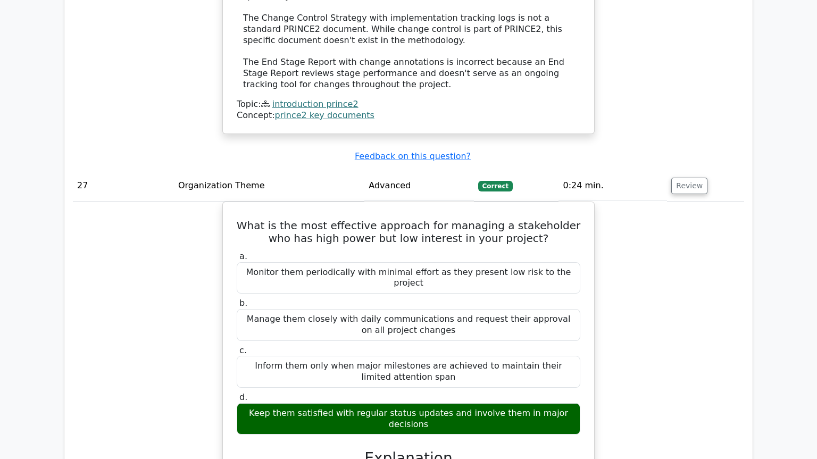
scroll to position [16701, 0]
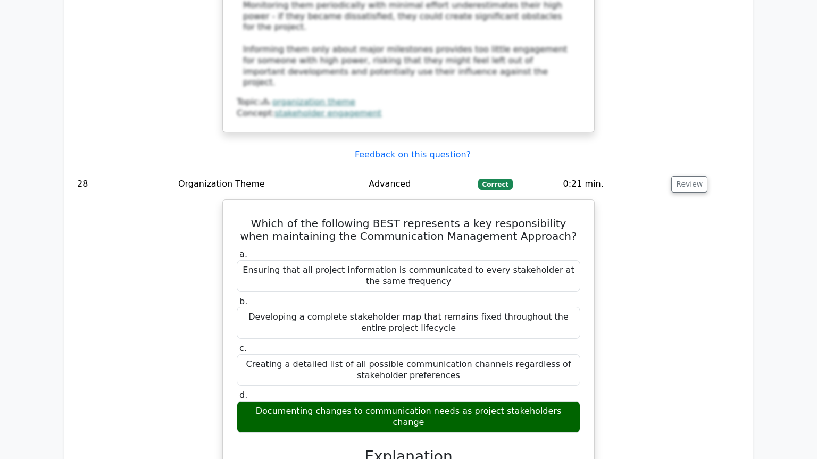
scroll to position [17280, 0]
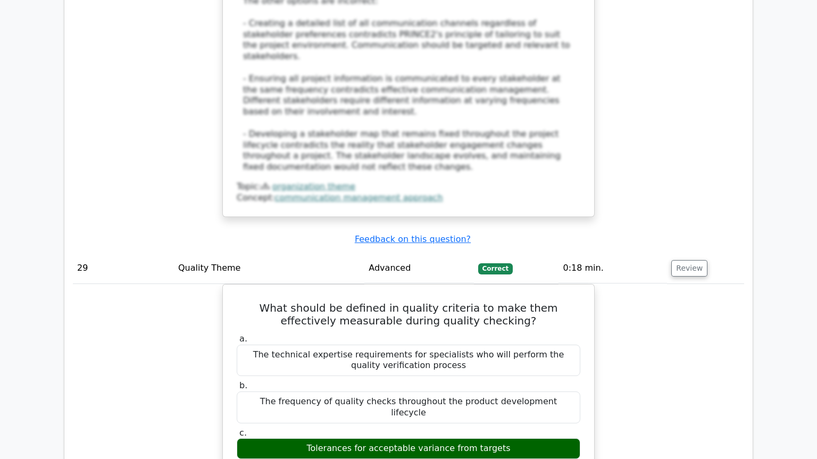
scroll to position [17930, 0]
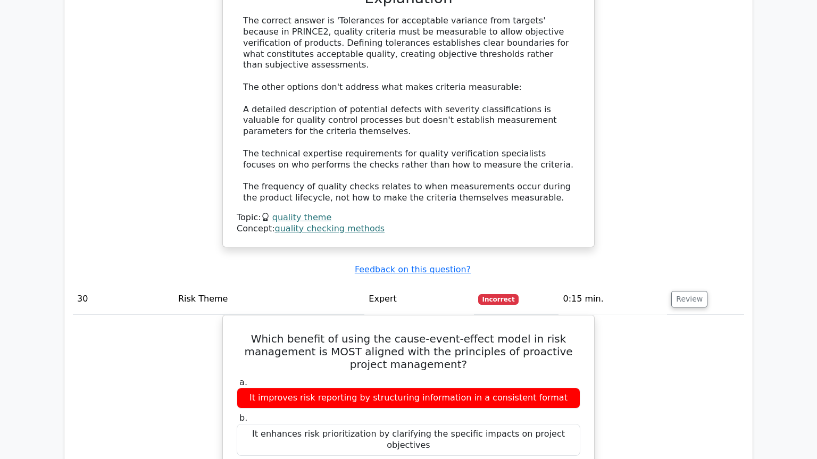
scroll to position [18436, 0]
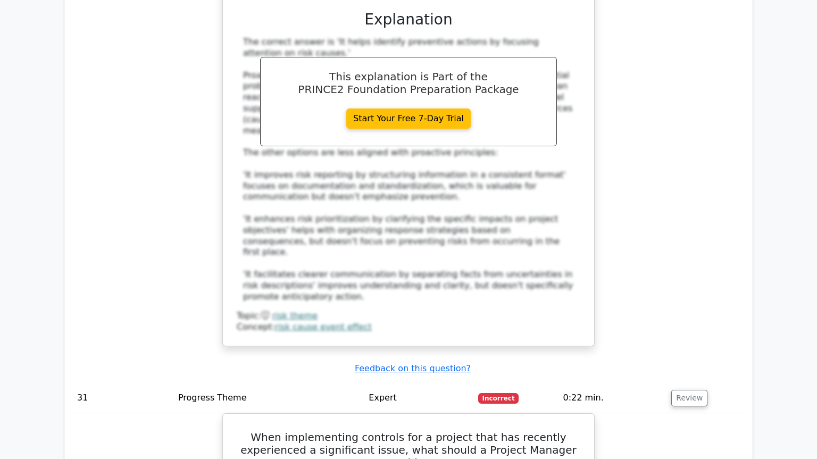
scroll to position [18942, 0]
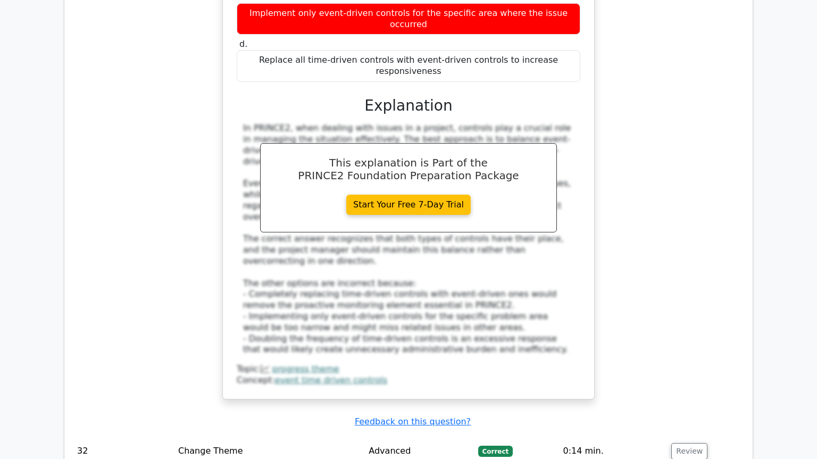
scroll to position [19521, 0]
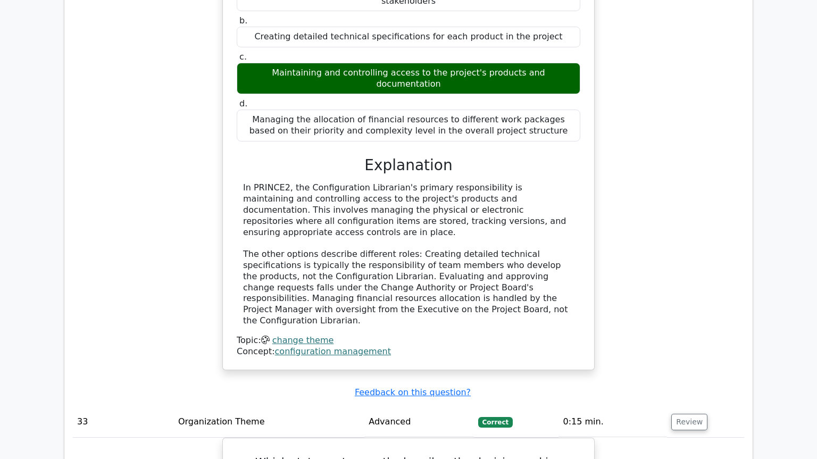
scroll to position [20099, 0]
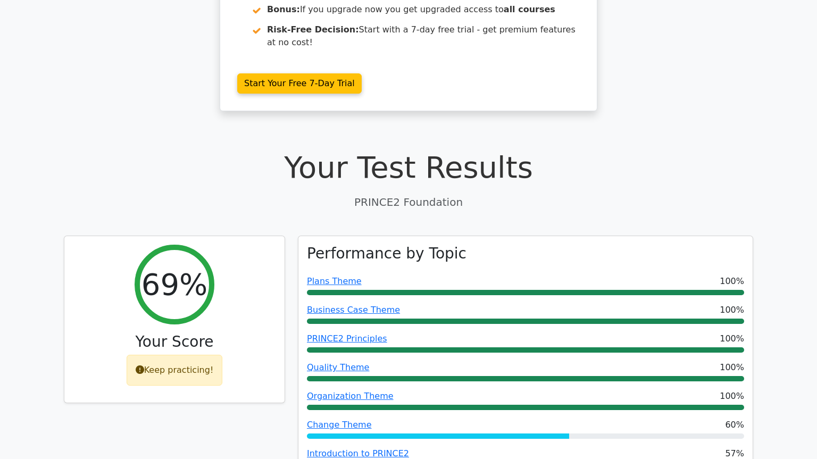
scroll to position [217, 0]
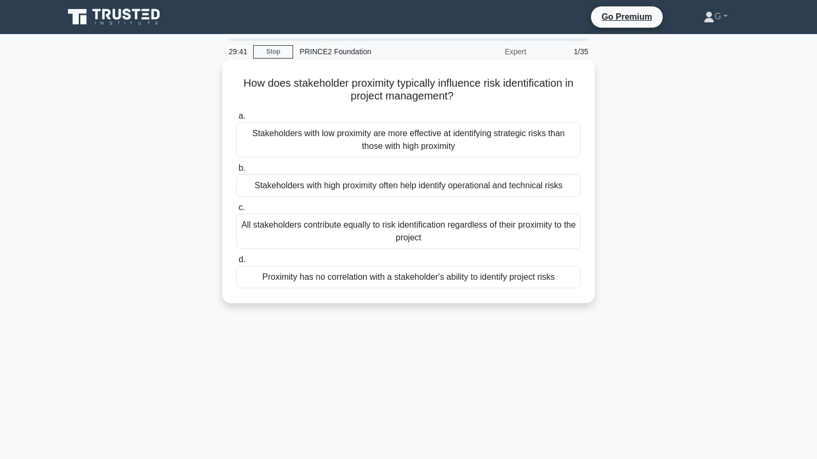
click at [374, 190] on div "Stakeholders with high proximity often help identify operational and technical …" at bounding box center [408, 185] width 344 height 22
click at [236, 172] on input "b. Stakeholders with high proximity often help identify operational and technic…" at bounding box center [236, 168] width 0 height 7
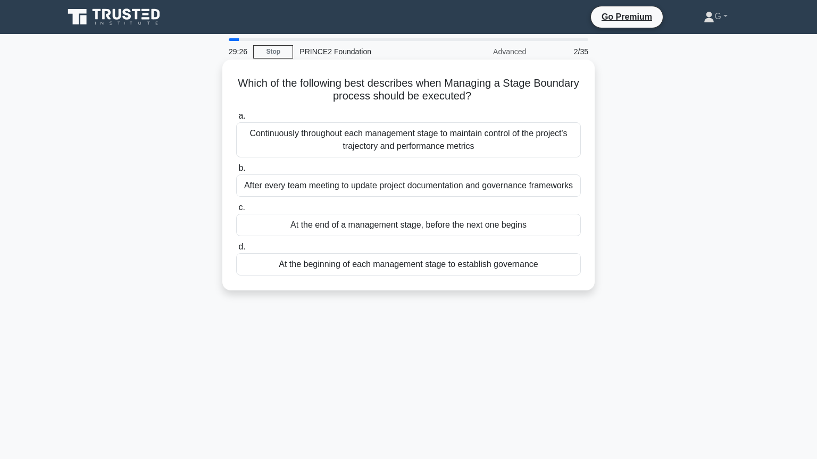
click at [319, 227] on div "At the end of a management stage, before the next one begins" at bounding box center [408, 225] width 344 height 22
click at [236, 211] on input "c. At the end of a management stage, before the next one begins" at bounding box center [236, 207] width 0 height 7
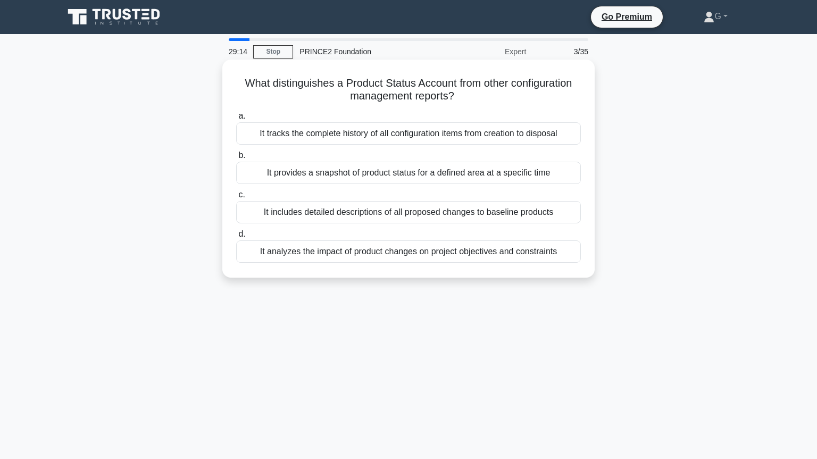
click at [342, 175] on div "It provides a snapshot of product status for a defined area at a specific time" at bounding box center [408, 173] width 344 height 22
click at [236, 159] on input "b. It provides a snapshot of product status for a defined area at a specific ti…" at bounding box center [236, 155] width 0 height 7
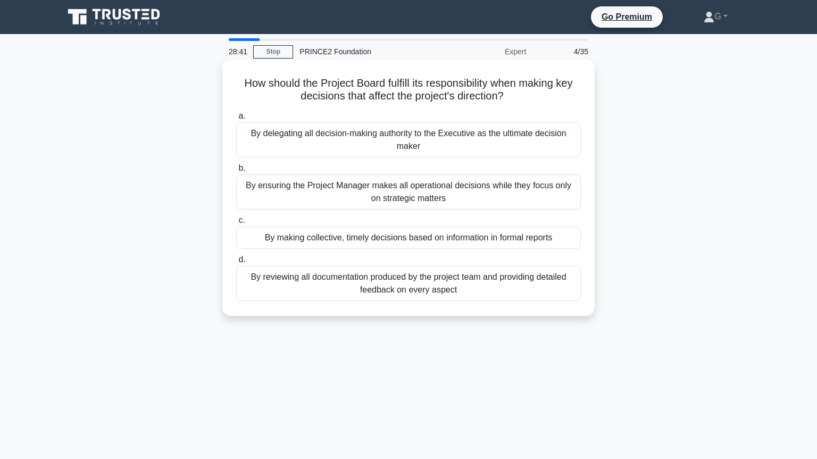
click at [334, 192] on div "By ensuring the Project Manager makes all operational decisions while they focu…" at bounding box center [408, 191] width 344 height 35
click at [236, 172] on input "b. By ensuring the Project Manager makes all operational decisions while they f…" at bounding box center [236, 168] width 0 height 7
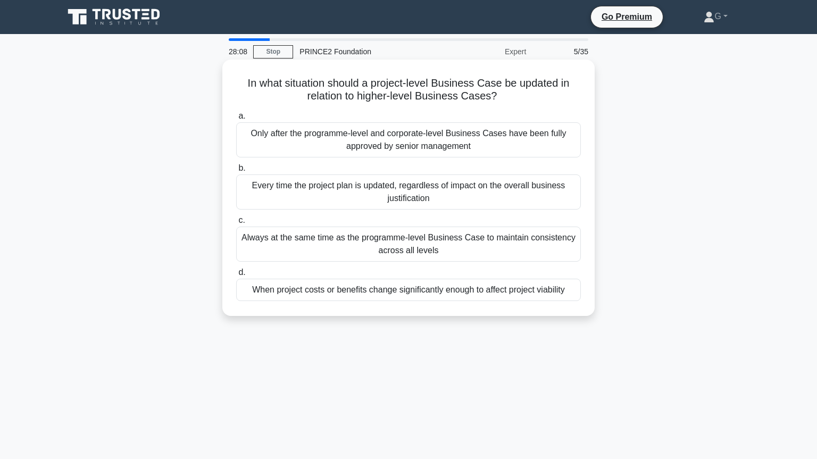
click at [331, 247] on div "Always at the same time as the programme-level Business Case to maintain consis…" at bounding box center [408, 243] width 344 height 35
click at [236, 224] on input "c. Always at the same time as the programme-level Business Case to maintain con…" at bounding box center [236, 220] width 0 height 7
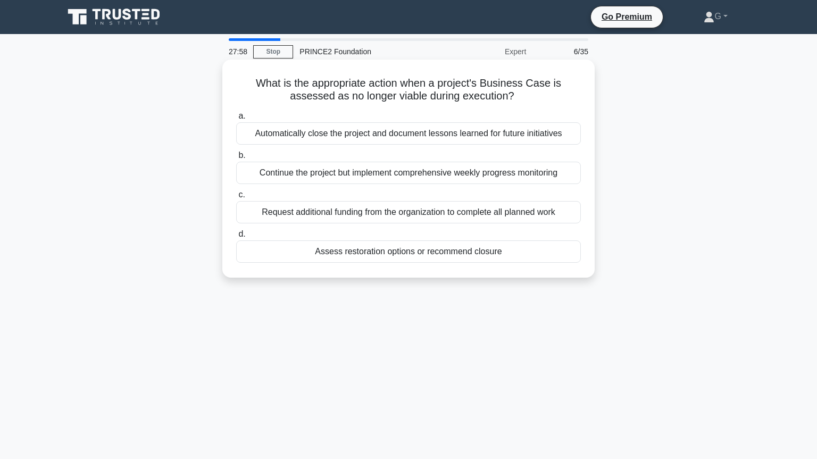
click at [339, 254] on div "Assess restoration options or recommend closure" at bounding box center [408, 251] width 344 height 22
click at [236, 238] on input "d. Assess restoration options or recommend closure" at bounding box center [236, 234] width 0 height 7
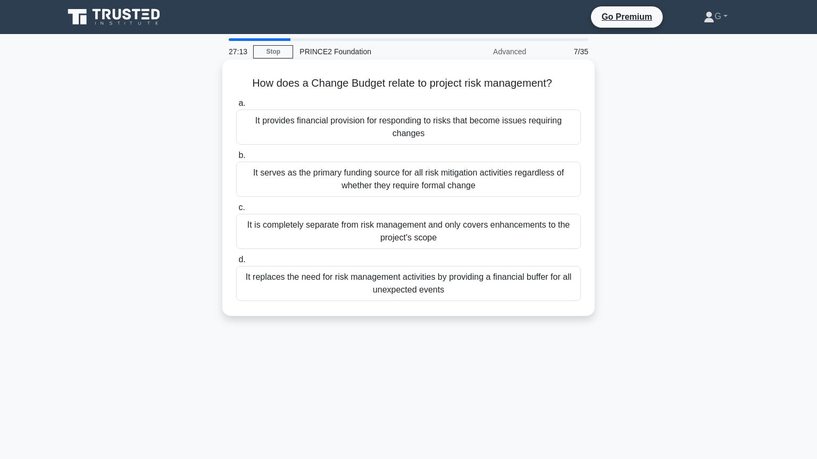
click at [408, 136] on div "It provides financial provision for responding to risks that become issues requ…" at bounding box center [408, 127] width 344 height 35
click at [236, 107] on input "a. It provides financial provision for responding to risks that become issues r…" at bounding box center [236, 103] width 0 height 7
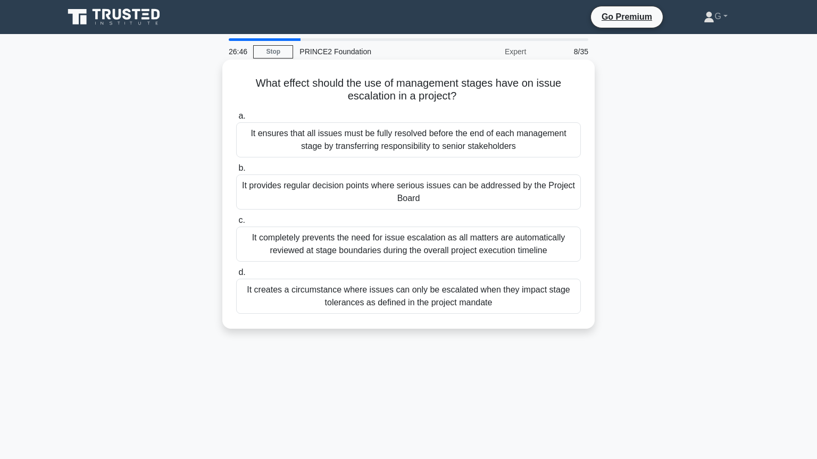
click at [415, 201] on div "It provides regular decision points where serious issues can be addressed by th…" at bounding box center [408, 191] width 344 height 35
click at [236, 172] on input "b. It provides regular decision points where serious issues can be addressed by…" at bounding box center [236, 168] width 0 height 7
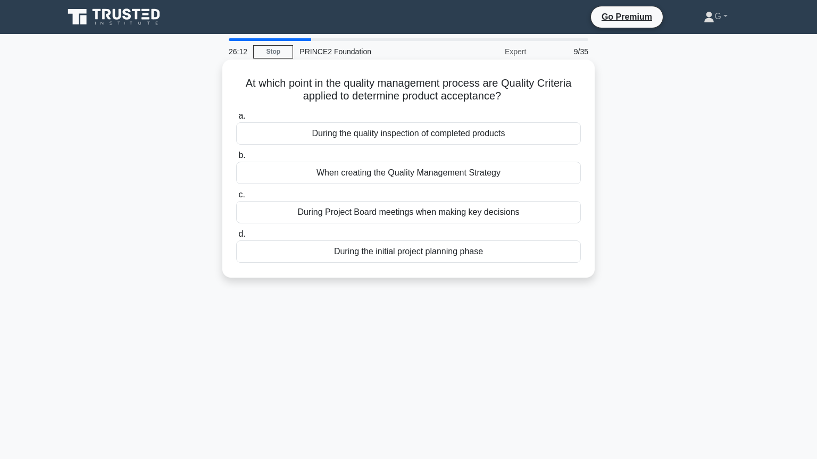
click at [426, 137] on div "During the quality inspection of completed products" at bounding box center [408, 133] width 344 height 22
click at [236, 120] on input "a. During the quality inspection of completed products" at bounding box center [236, 116] width 0 height 7
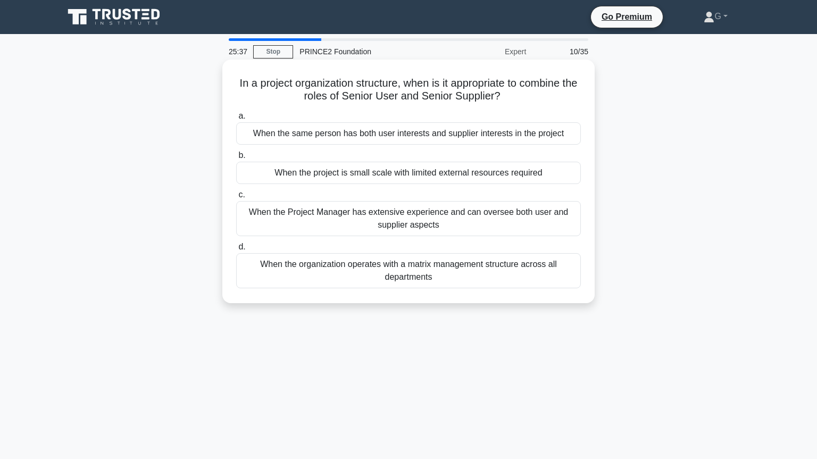
click at [384, 138] on div "When the same person has both user interests and supplier interests in the proj…" at bounding box center [408, 133] width 344 height 22
click at [236, 120] on input "a. When the same person has both user interests and supplier interests in the p…" at bounding box center [236, 116] width 0 height 7
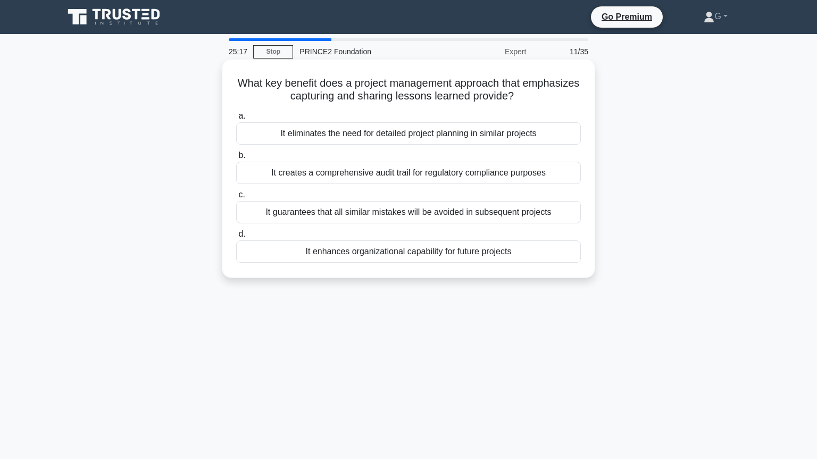
click at [373, 216] on div "It guarantees that all similar mistakes will be avoided in subsequent projects" at bounding box center [408, 212] width 344 height 22
click at [236, 198] on input "c. It guarantees that all similar mistakes will be avoided in subsequent projec…" at bounding box center [236, 194] width 0 height 7
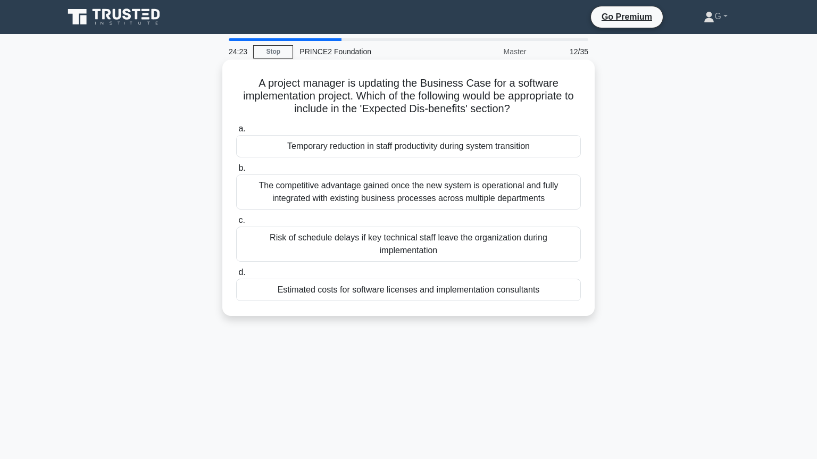
click at [471, 150] on div "Temporary reduction in staff productivity during system transition" at bounding box center [408, 146] width 344 height 22
click at [236, 132] on input "a. Temporary reduction in staff productivity during system transition" at bounding box center [236, 128] width 0 height 7
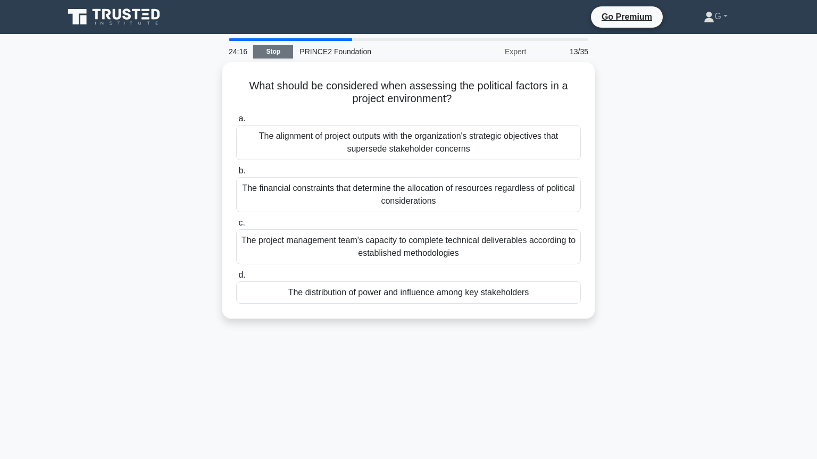
click at [270, 48] on link "Stop" at bounding box center [273, 51] width 40 height 13
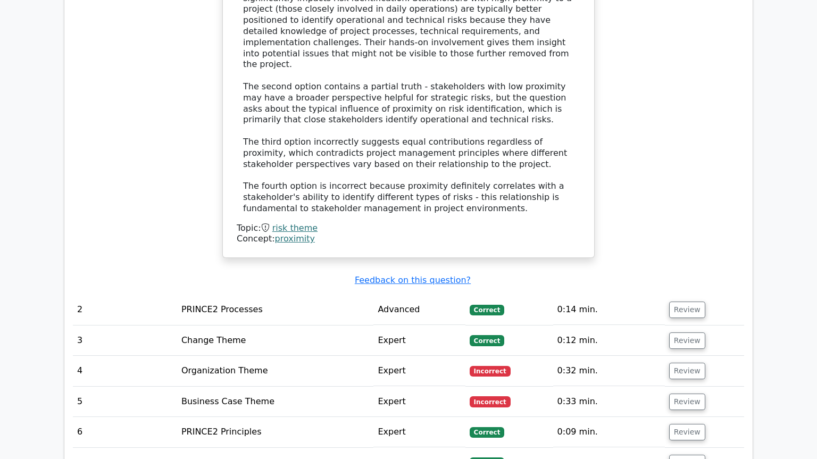
scroll to position [1591, 0]
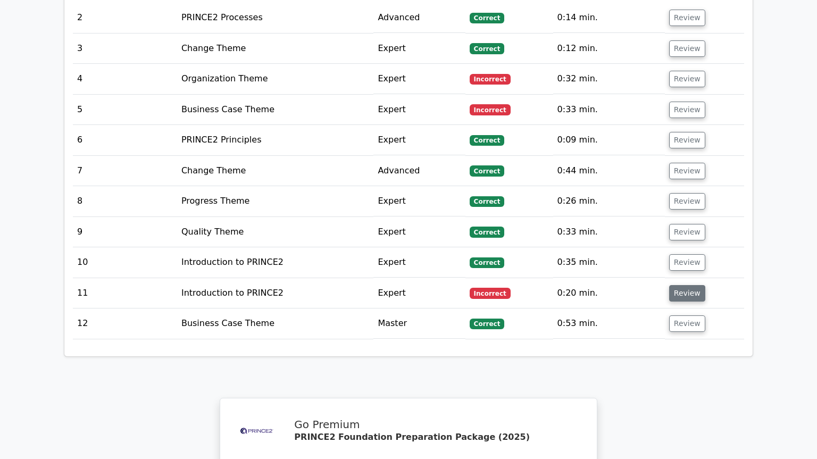
click at [690, 285] on button "Review" at bounding box center [687, 293] width 36 height 16
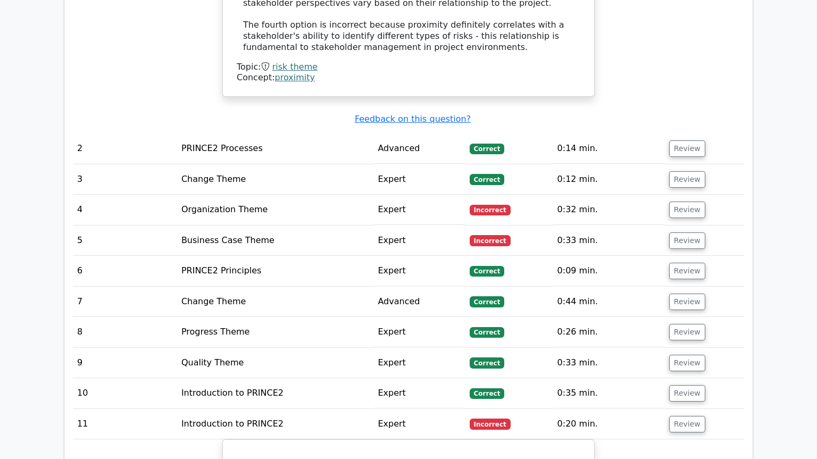
scroll to position [1446, 0]
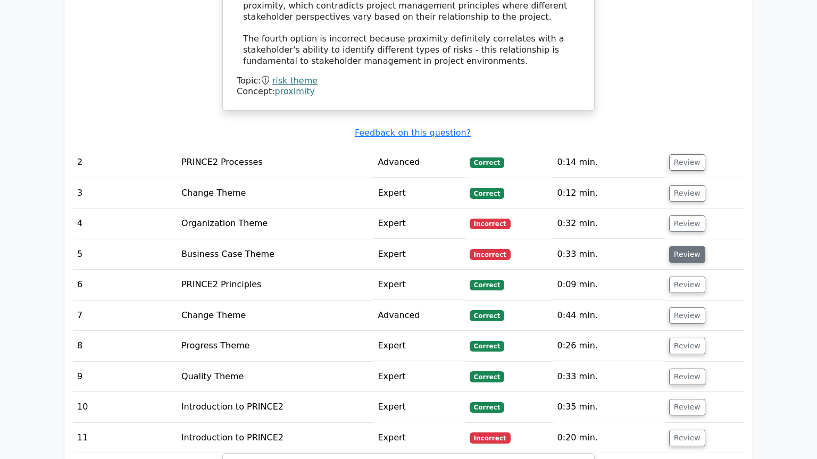
click at [692, 246] on button "Review" at bounding box center [687, 254] width 36 height 16
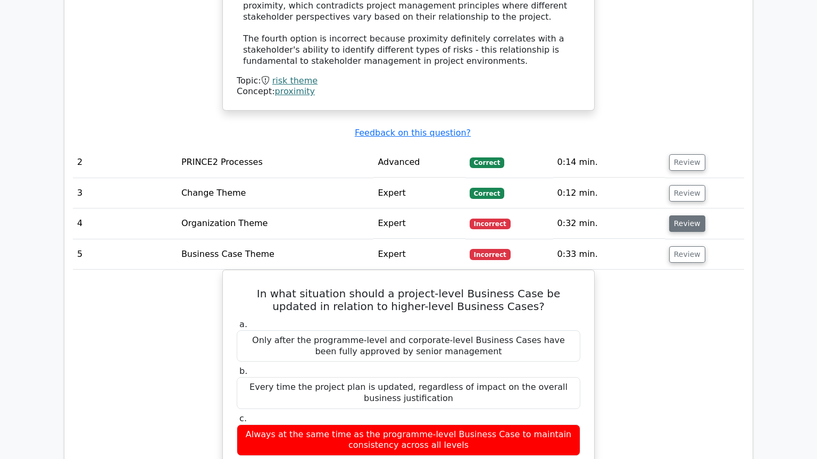
click at [676, 215] on button "Review" at bounding box center [687, 223] width 36 height 16
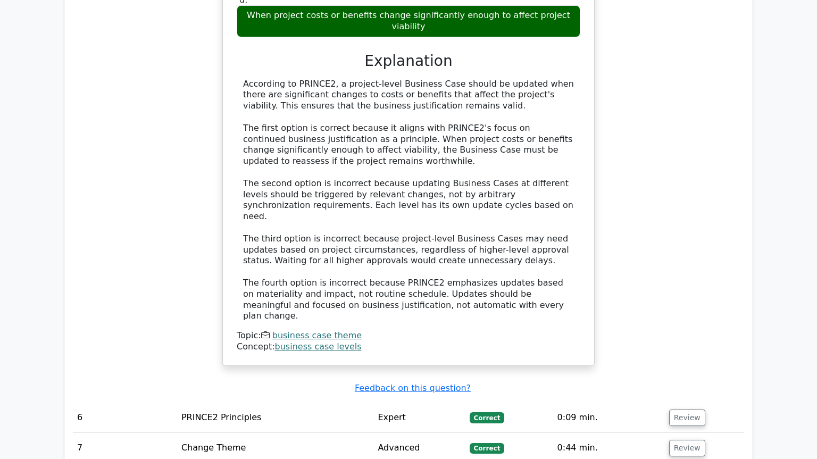
scroll to position [2530, 0]
